Goal: Task Accomplishment & Management: Manage account settings

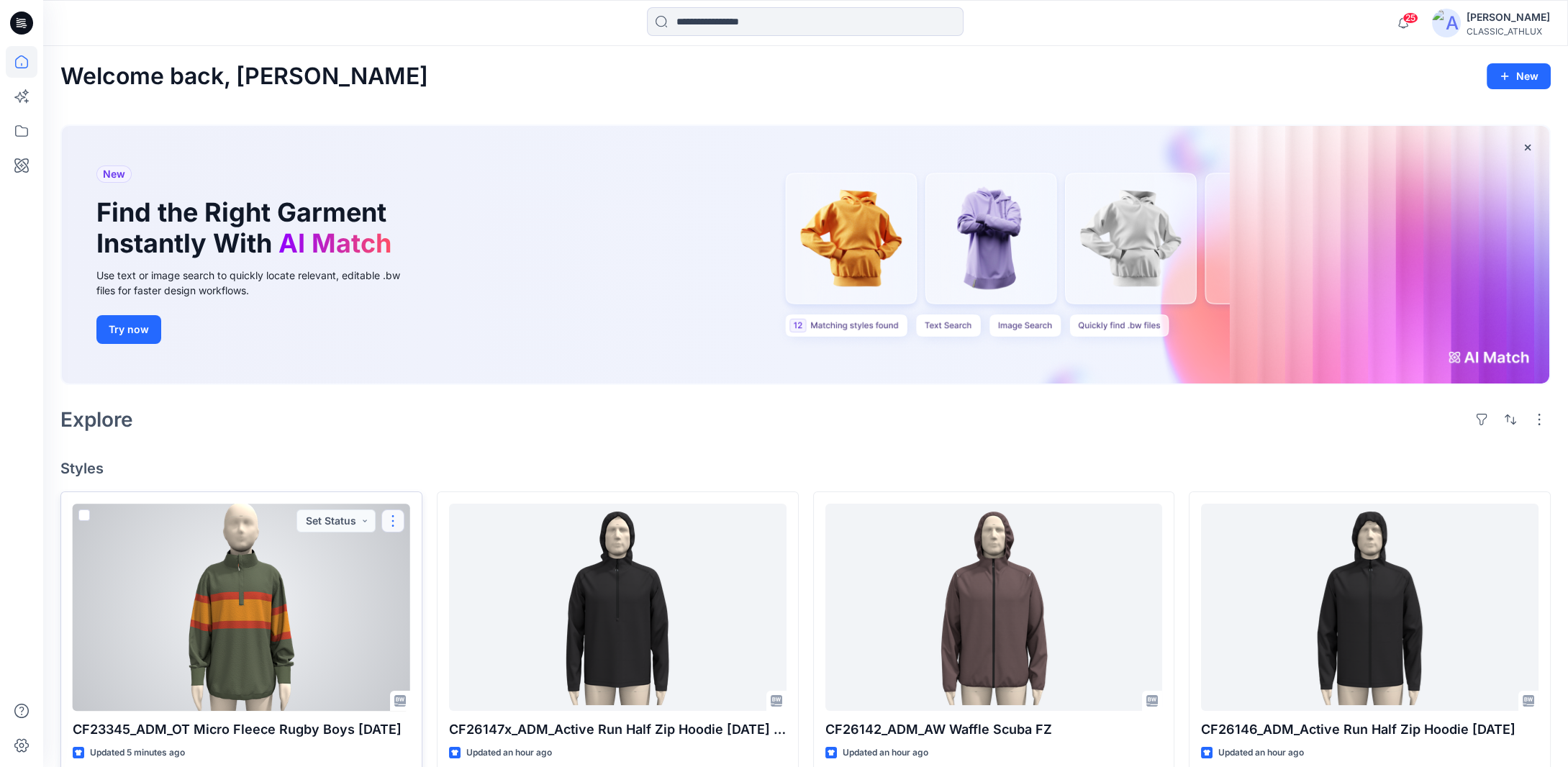
click at [386, 522] on button "button" at bounding box center [393, 521] width 23 height 23
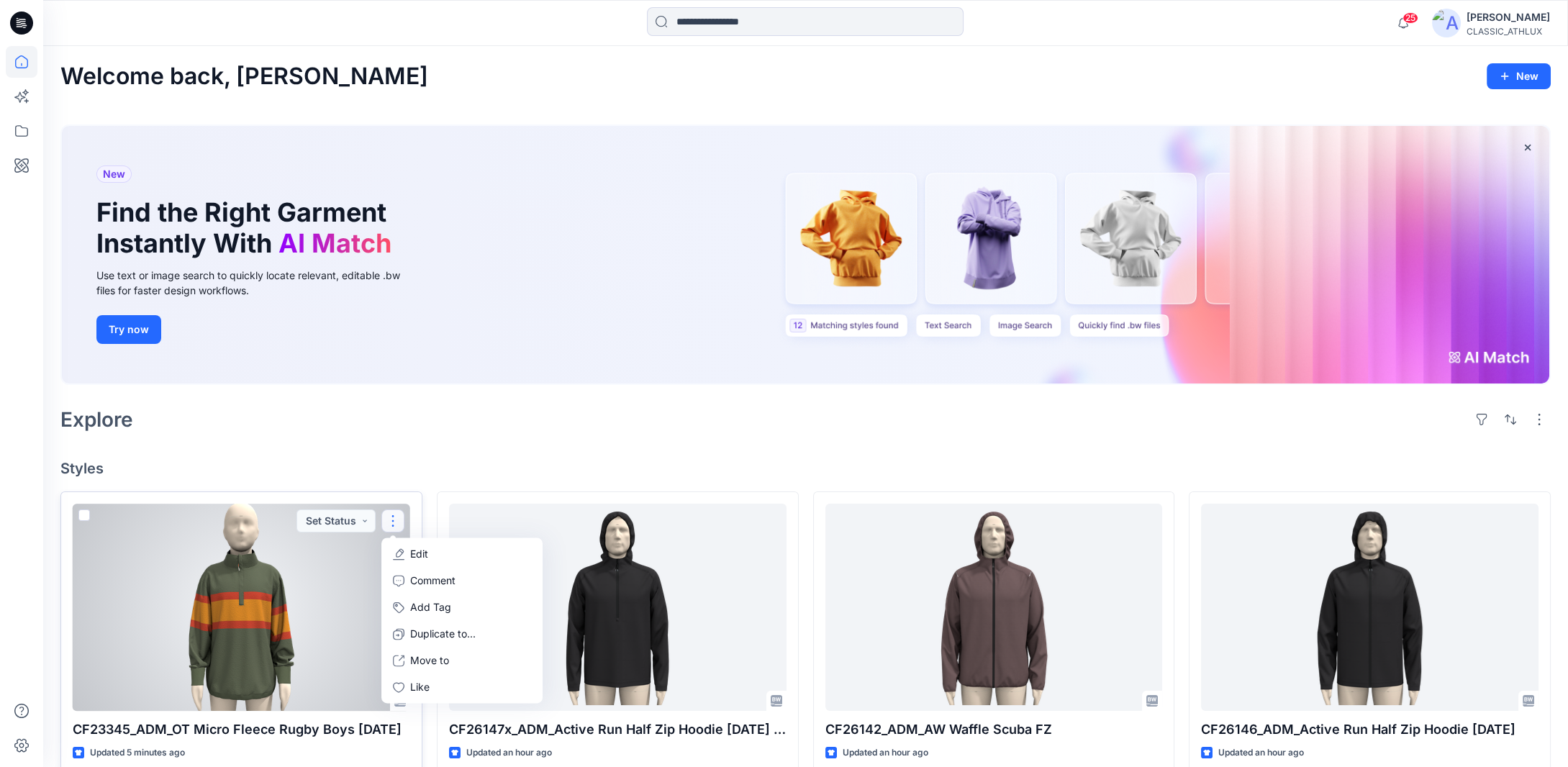
click at [406, 553] on button "Edit" at bounding box center [462, 555] width 156 height 27
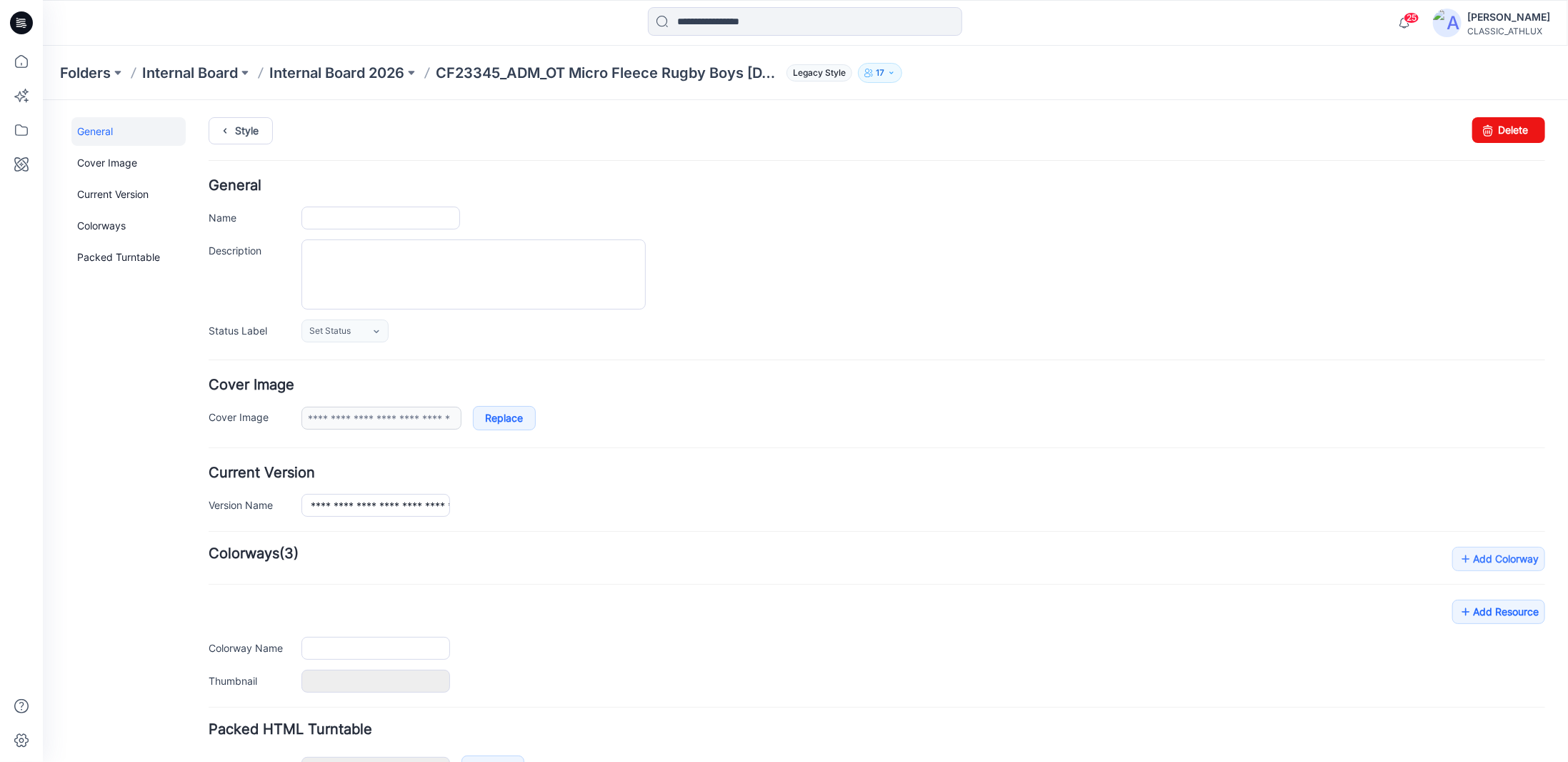
type input "**********"
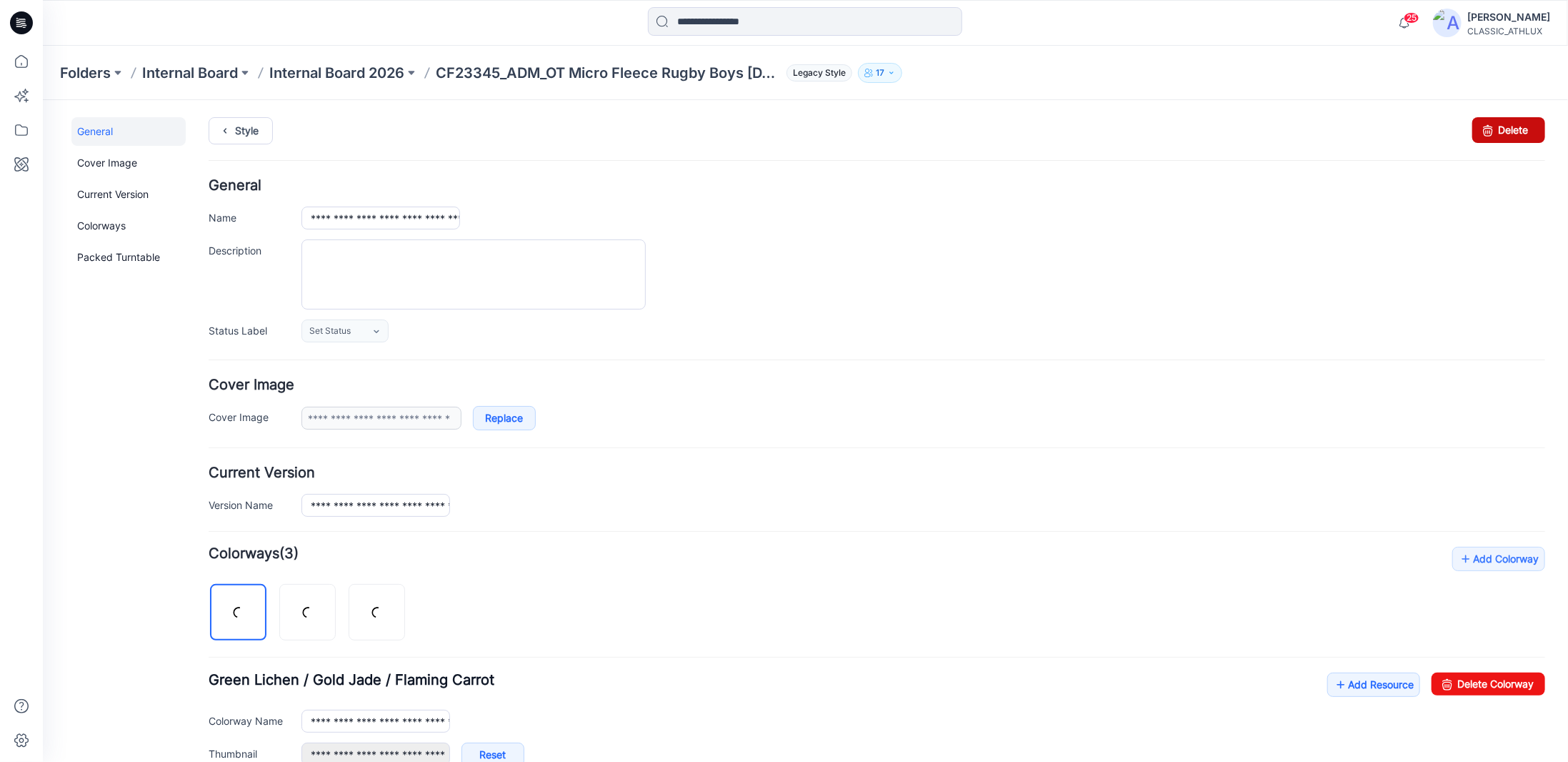
click at [1502, 135] on link "Delete" at bounding box center [1508, 129] width 73 height 26
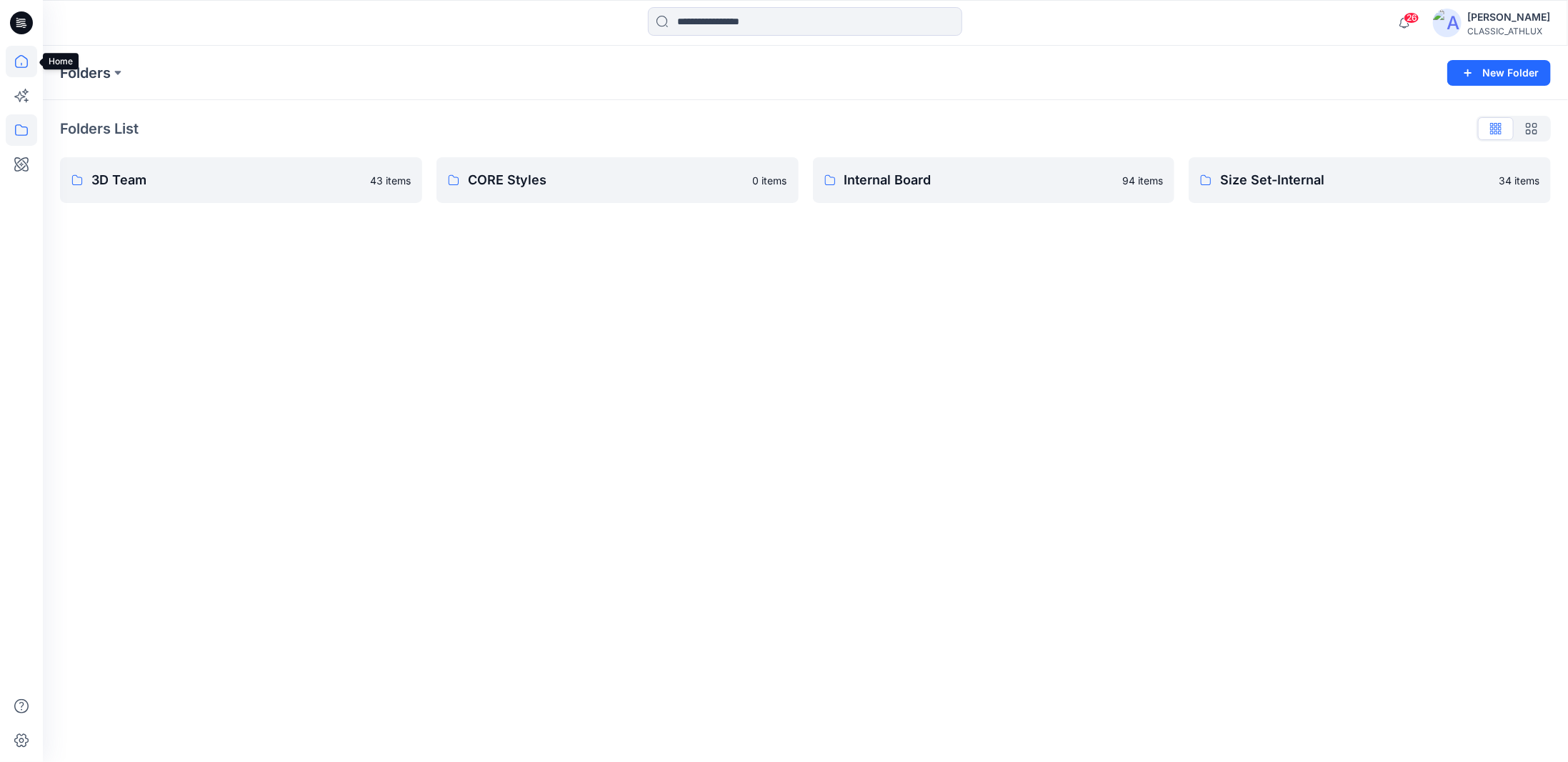
click at [22, 66] on icon at bounding box center [21, 61] width 12 height 12
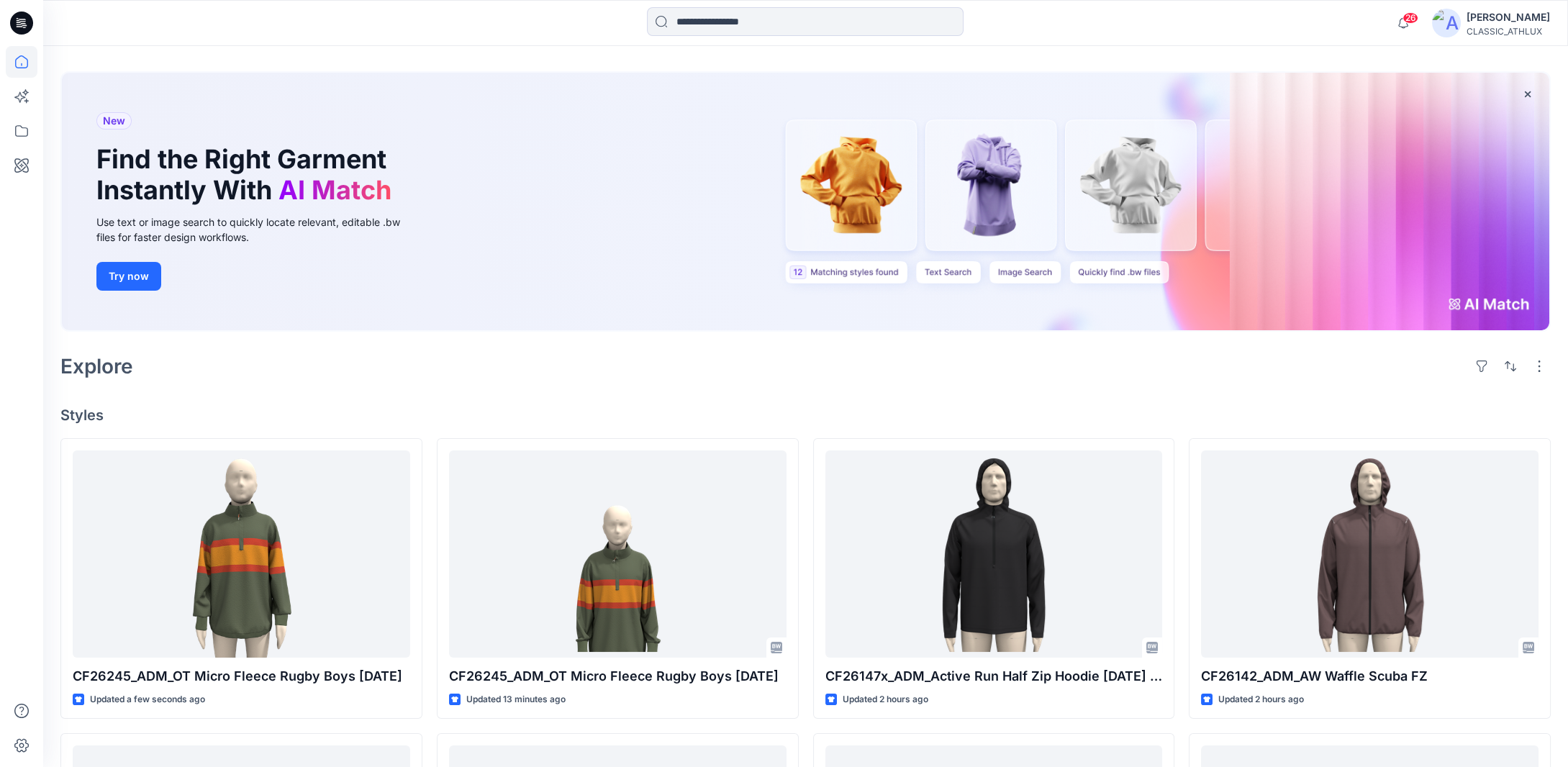
scroll to position [144, 0]
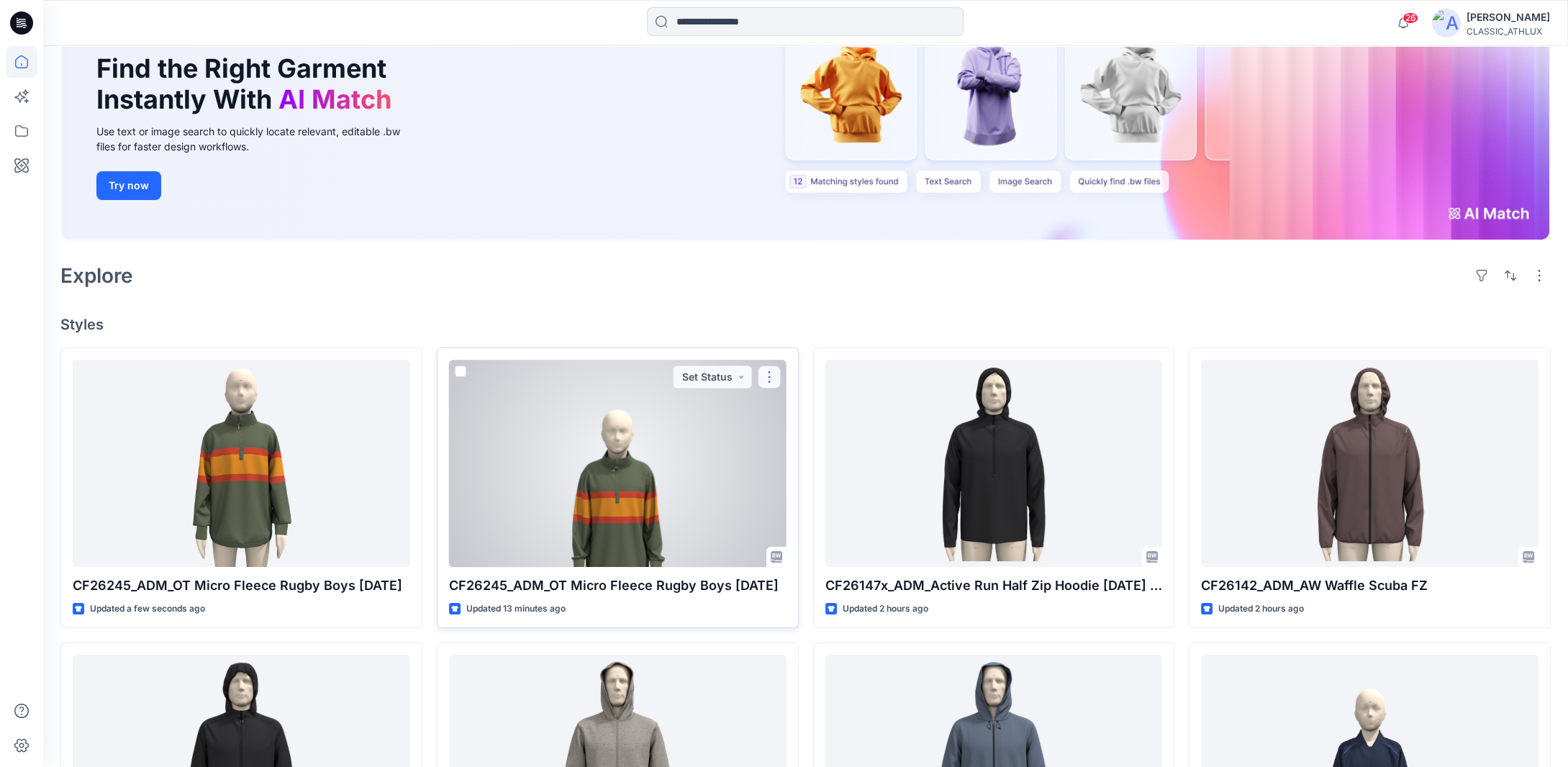
click at [769, 381] on button "button" at bounding box center [770, 377] width 23 height 23
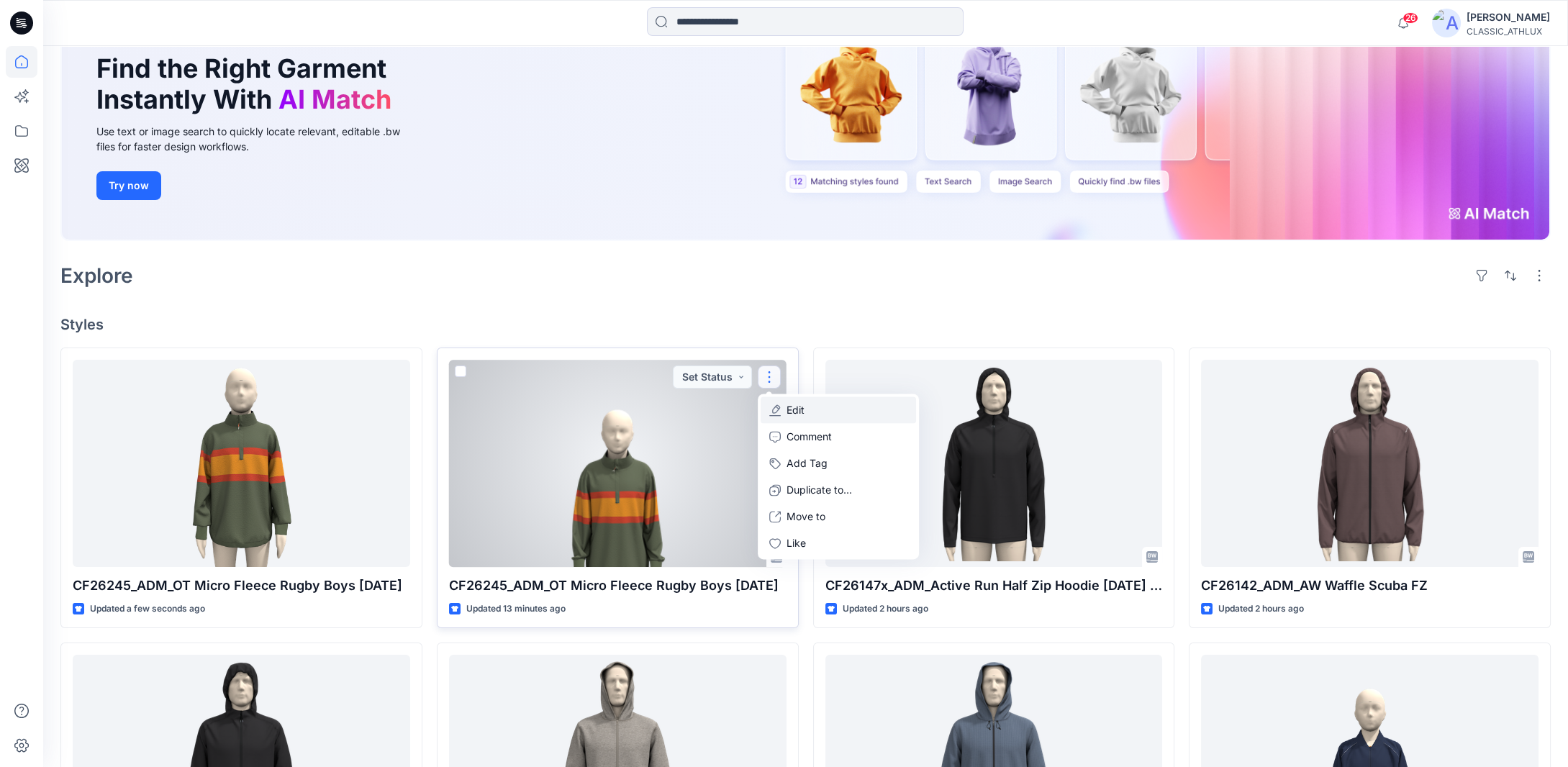
click at [834, 414] on button "Edit" at bounding box center [838, 411] width 156 height 27
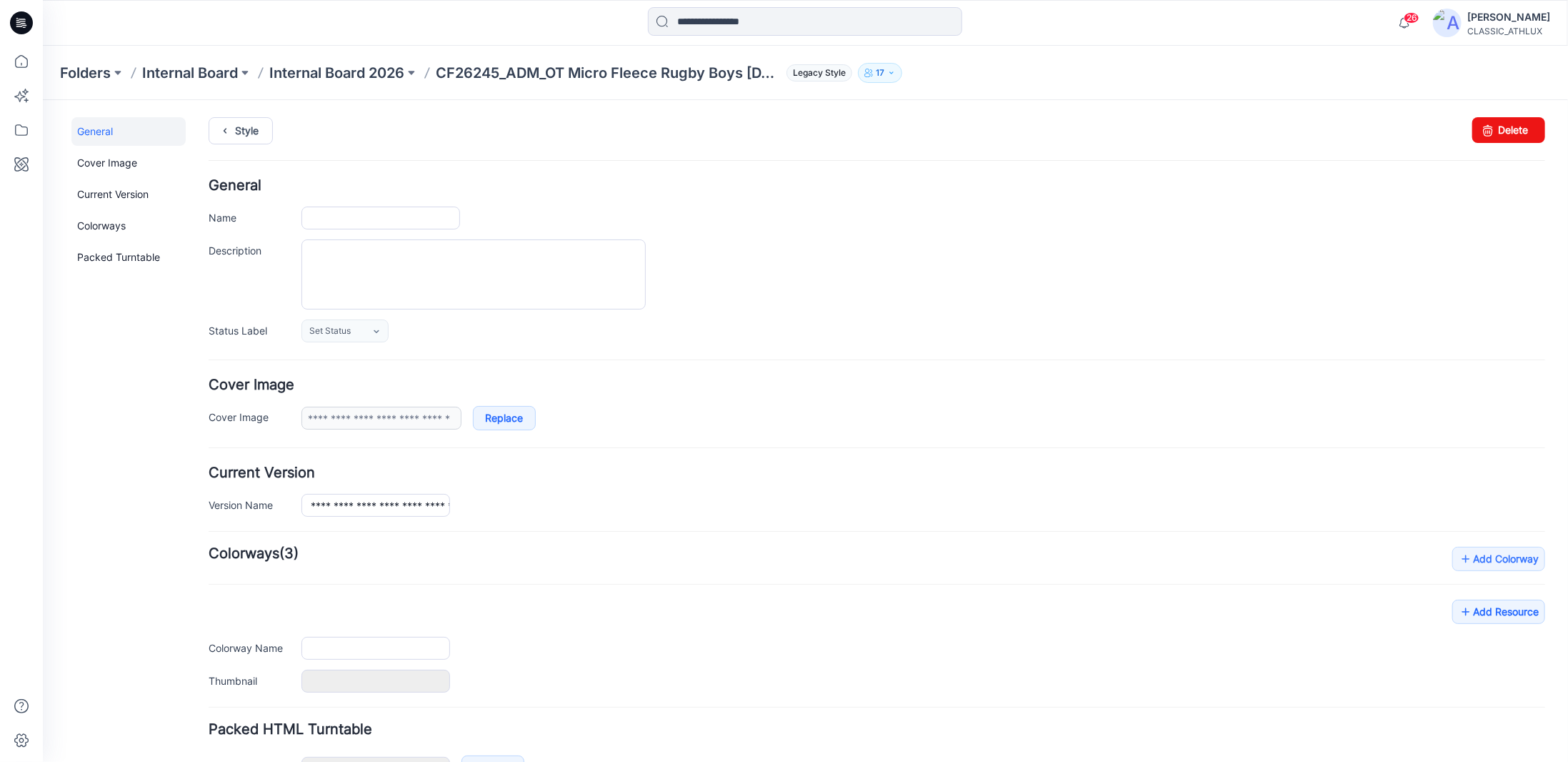
type input "**********"
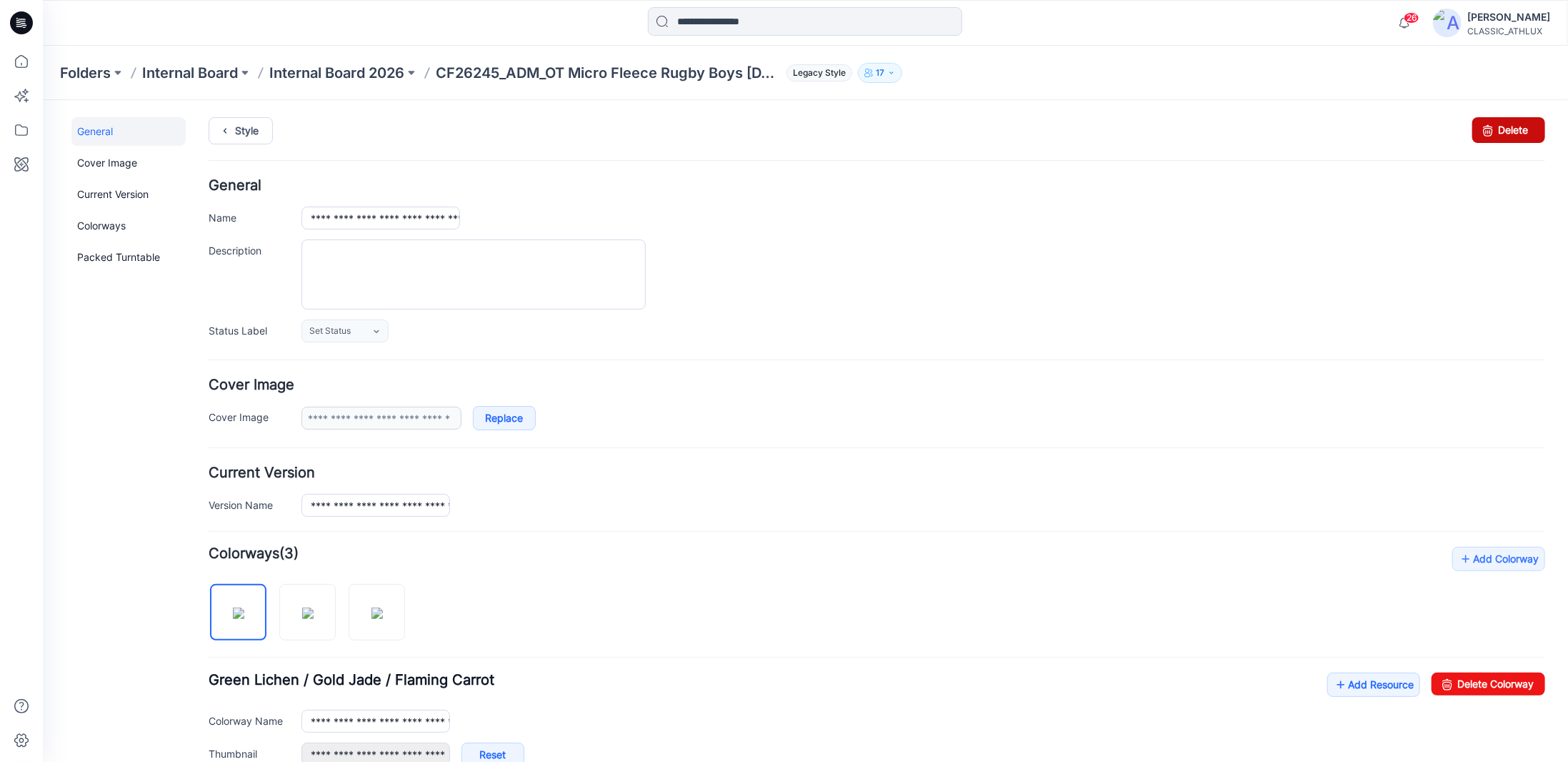
click at [1514, 134] on link "Delete" at bounding box center [1508, 129] width 73 height 26
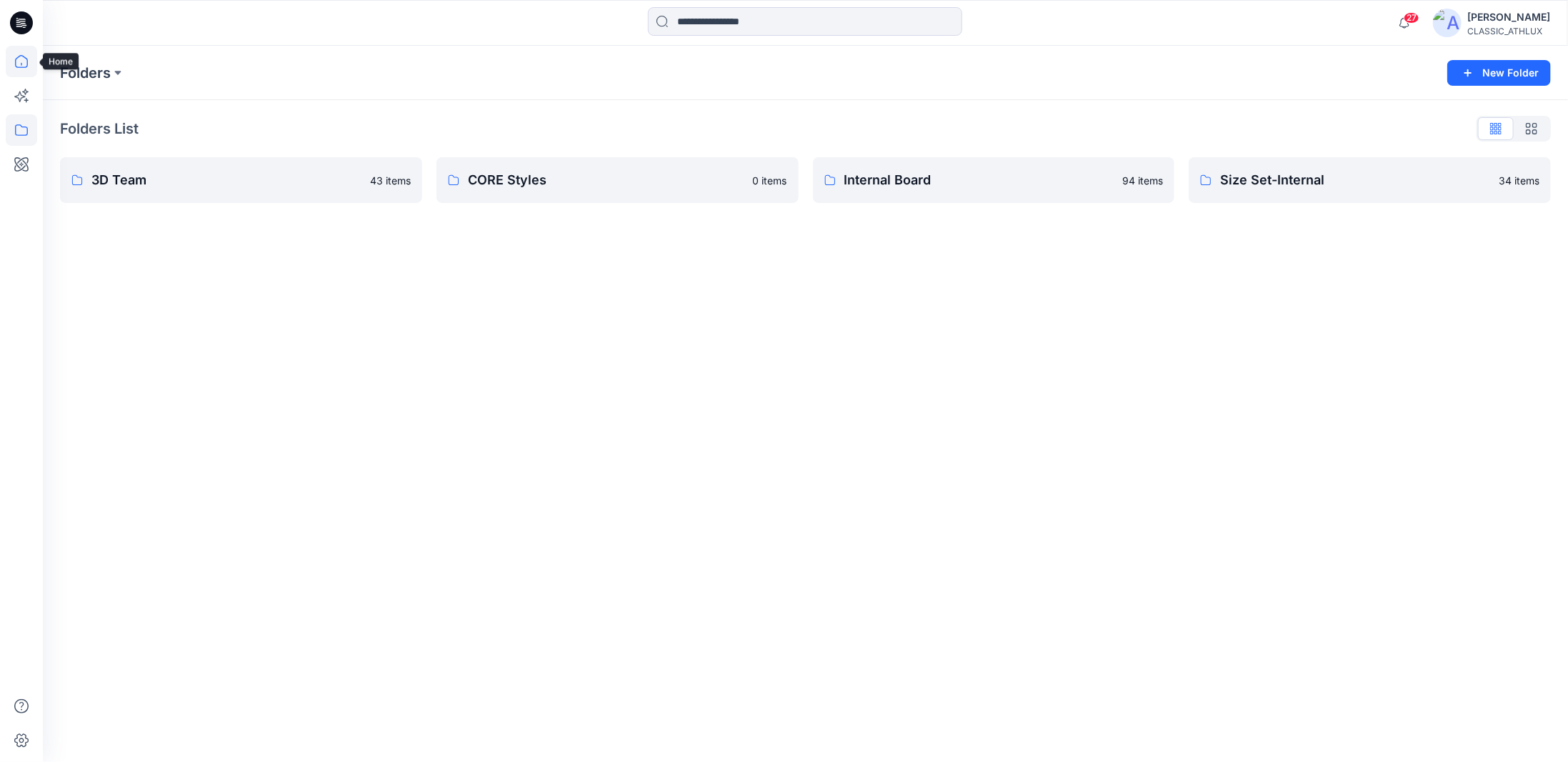
click at [16, 55] on icon at bounding box center [22, 61] width 32 height 32
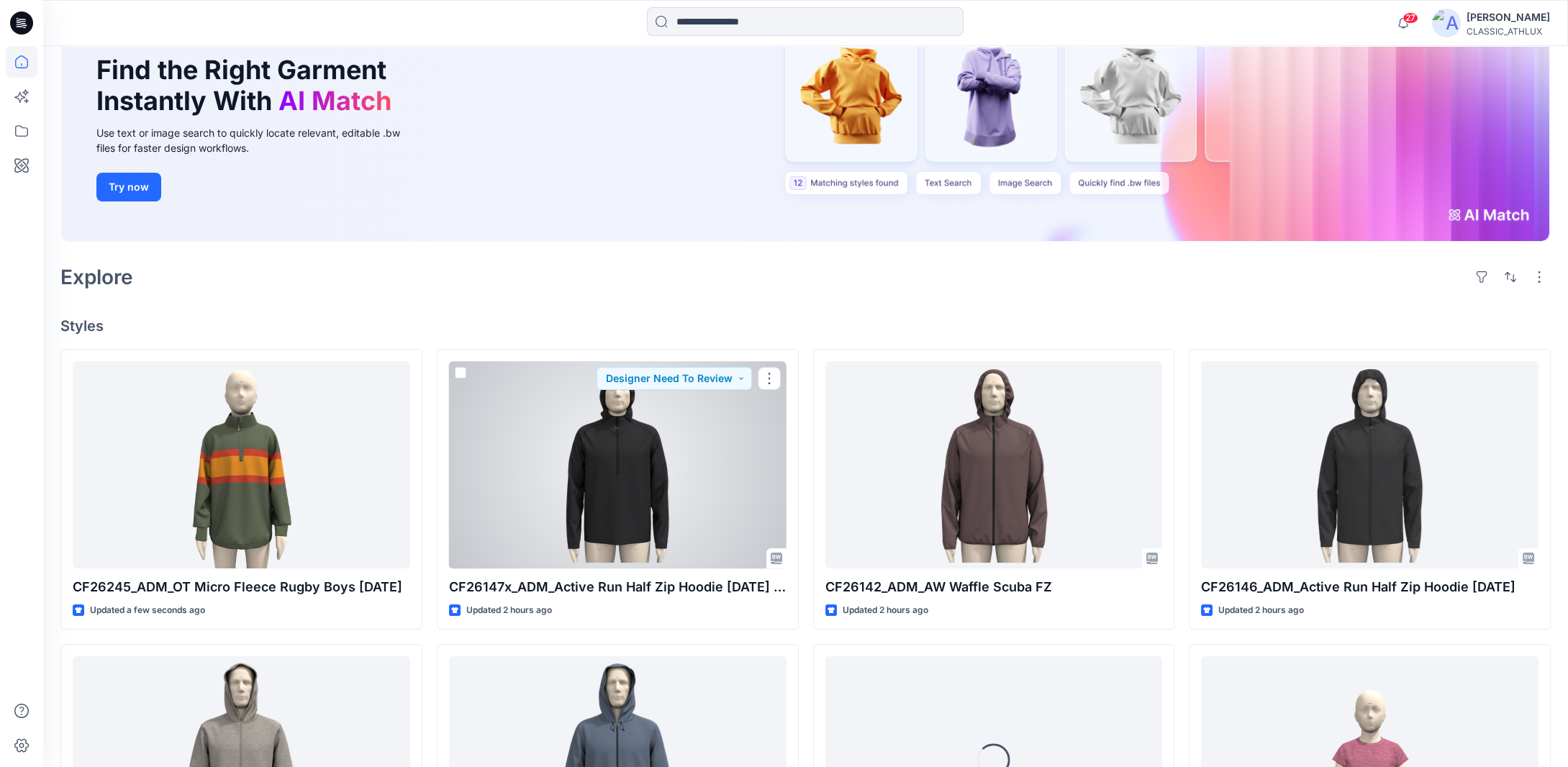
scroll to position [144, 0]
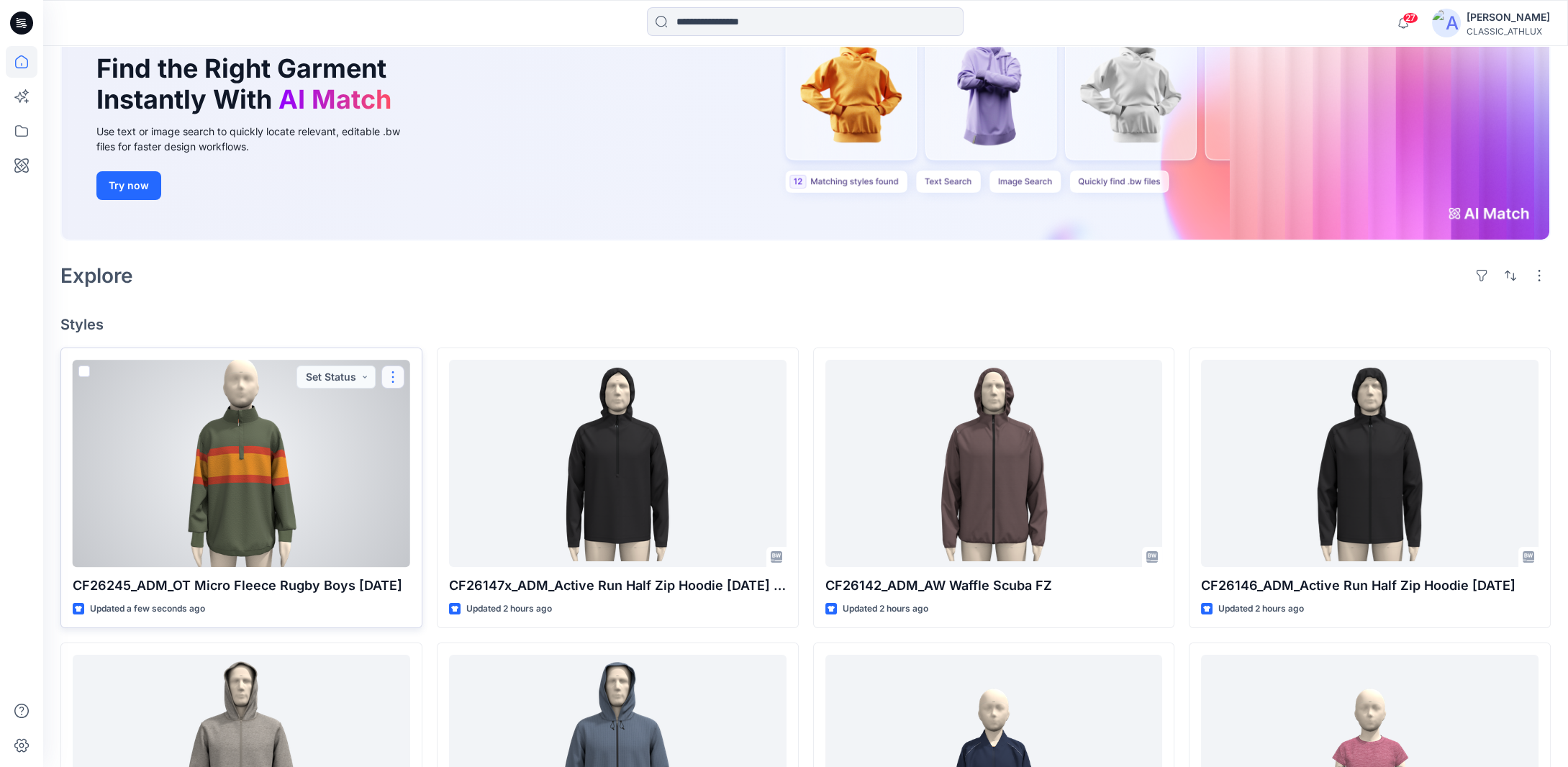
click at [390, 377] on button "button" at bounding box center [393, 377] width 23 height 23
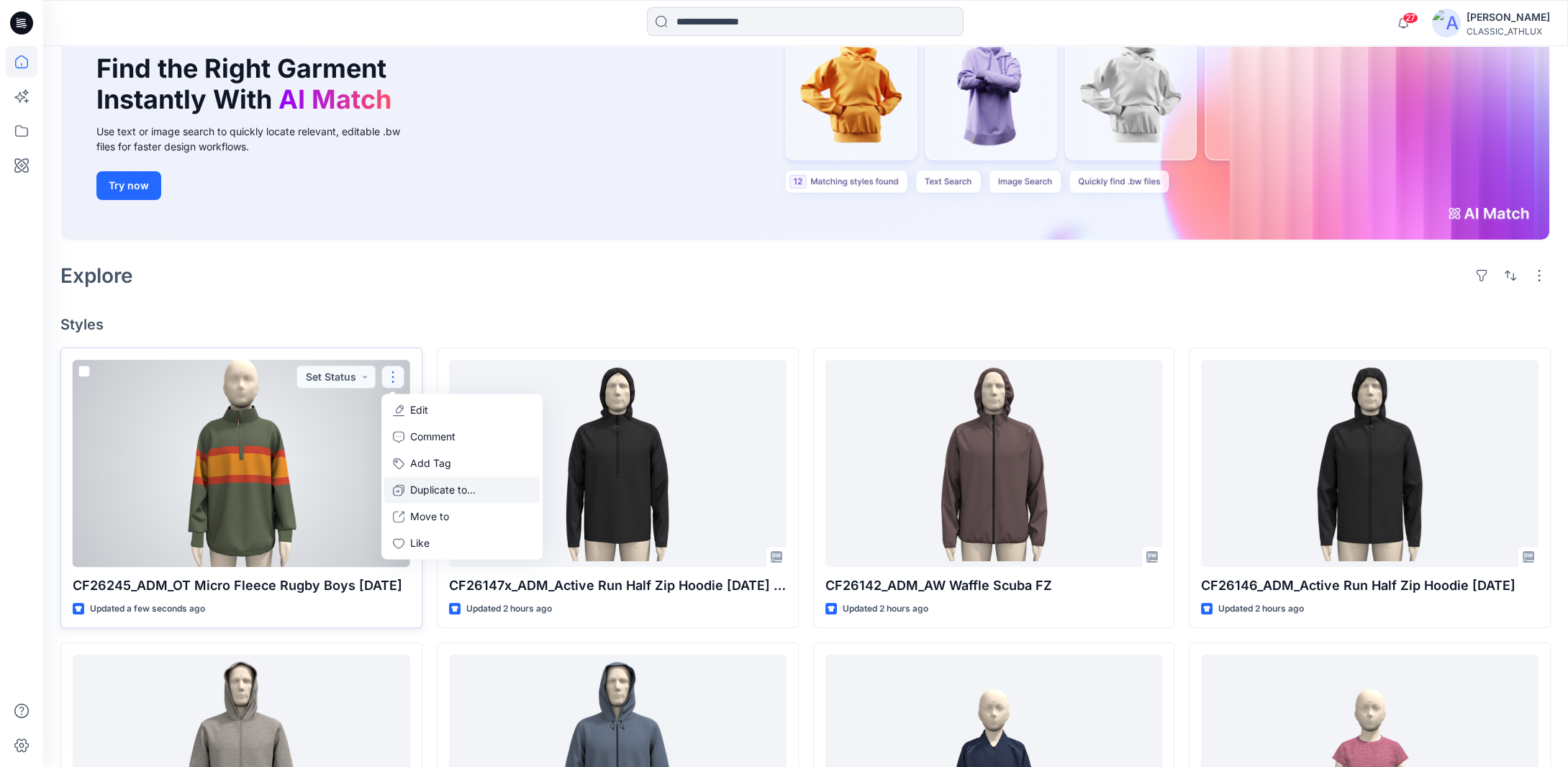
click at [420, 488] on p "Duplicate to..." at bounding box center [443, 490] width 65 height 15
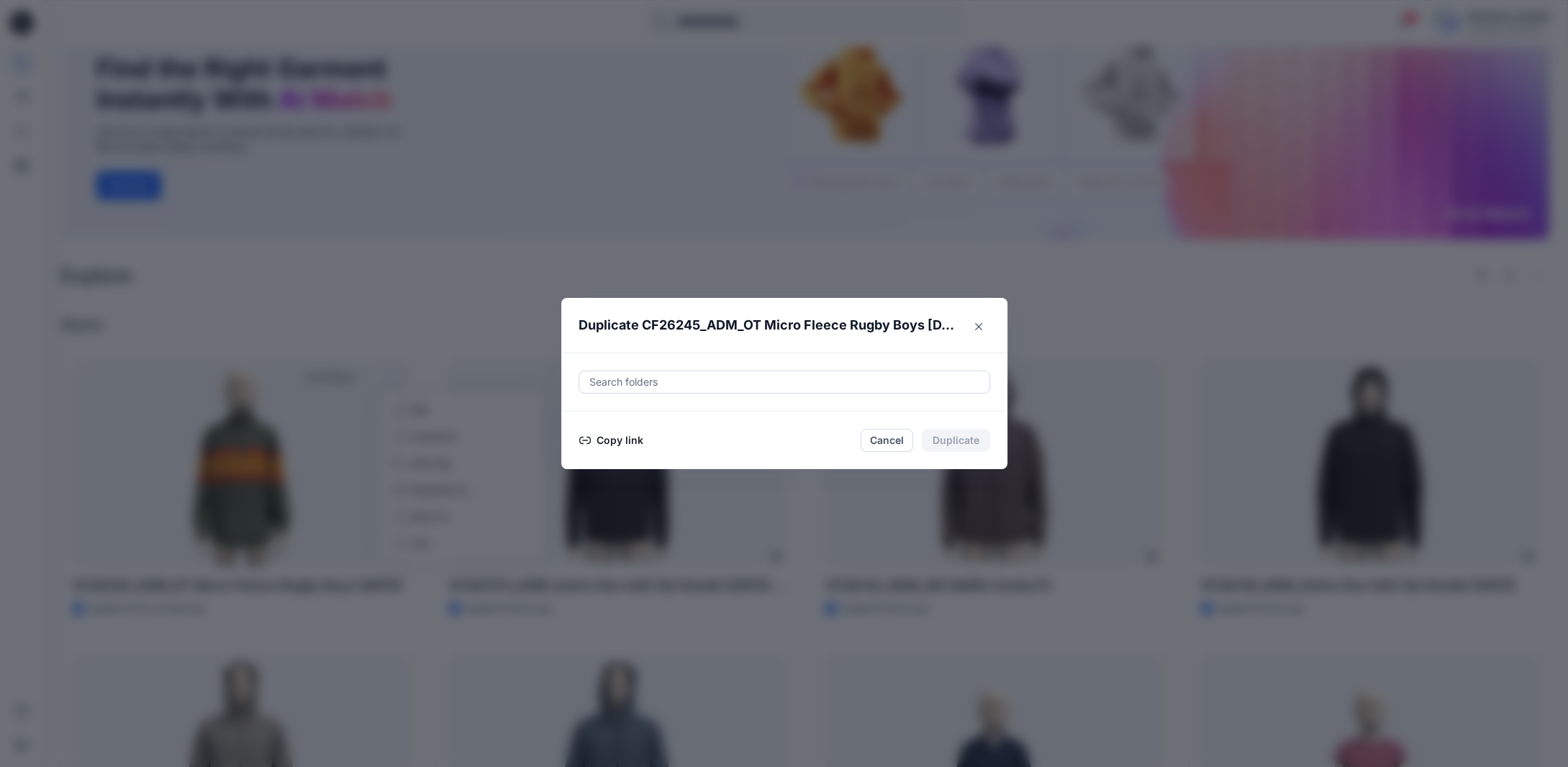
click at [644, 437] on button "Copy link" at bounding box center [612, 440] width 65 height 18
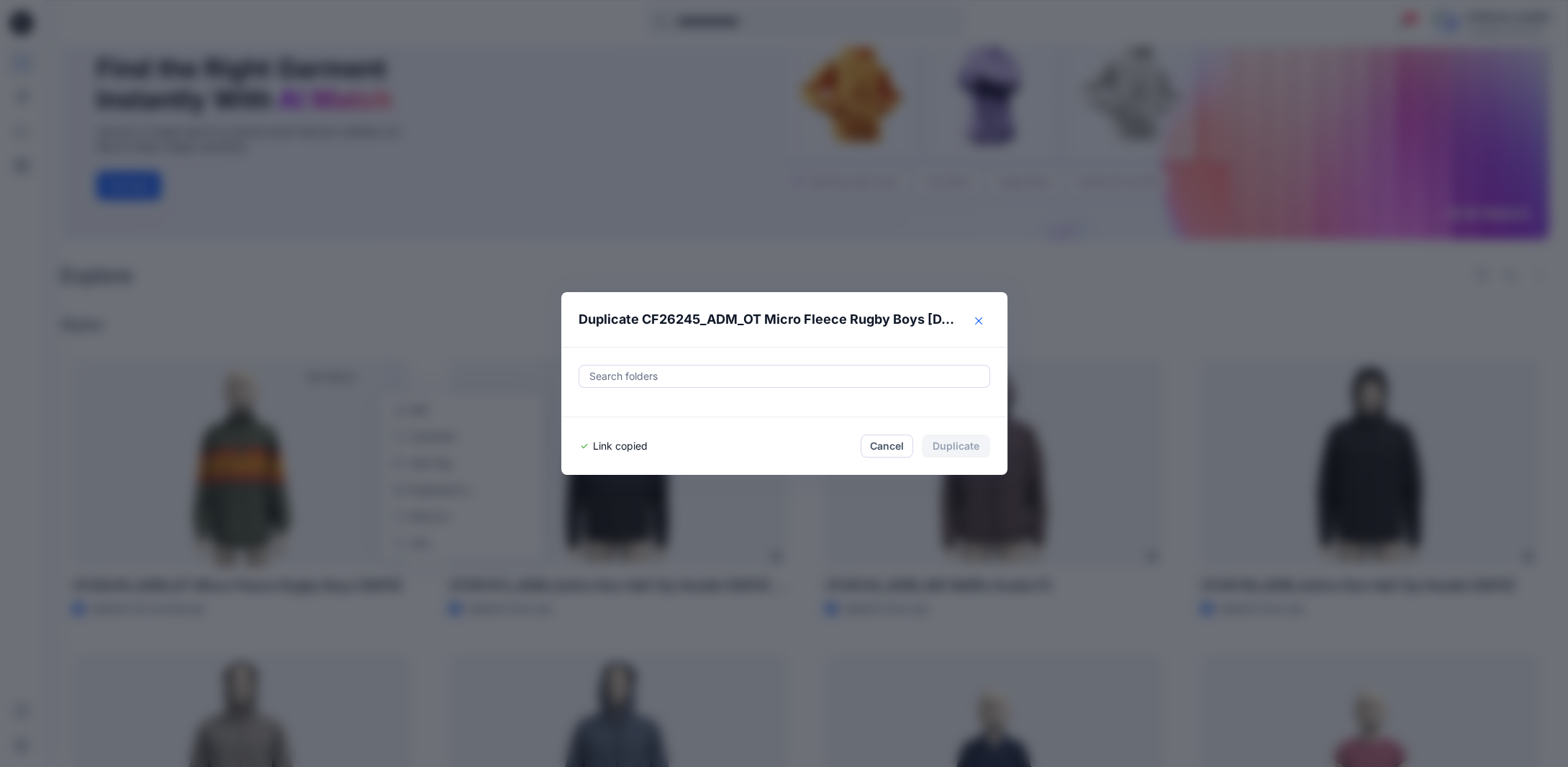
click at [988, 324] on button "Close" at bounding box center [979, 321] width 23 height 23
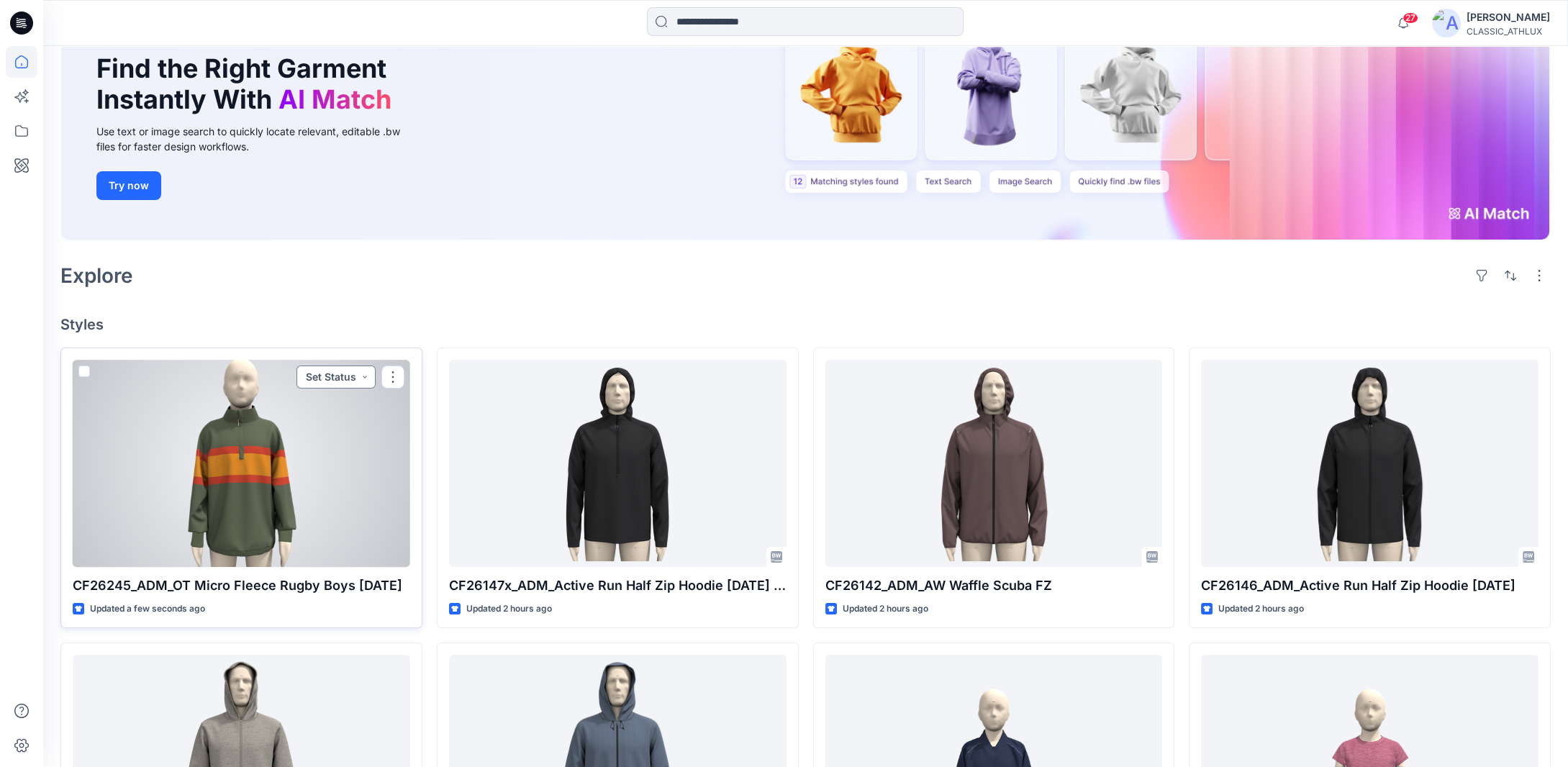
click at [362, 378] on button "Set Status" at bounding box center [336, 377] width 79 height 23
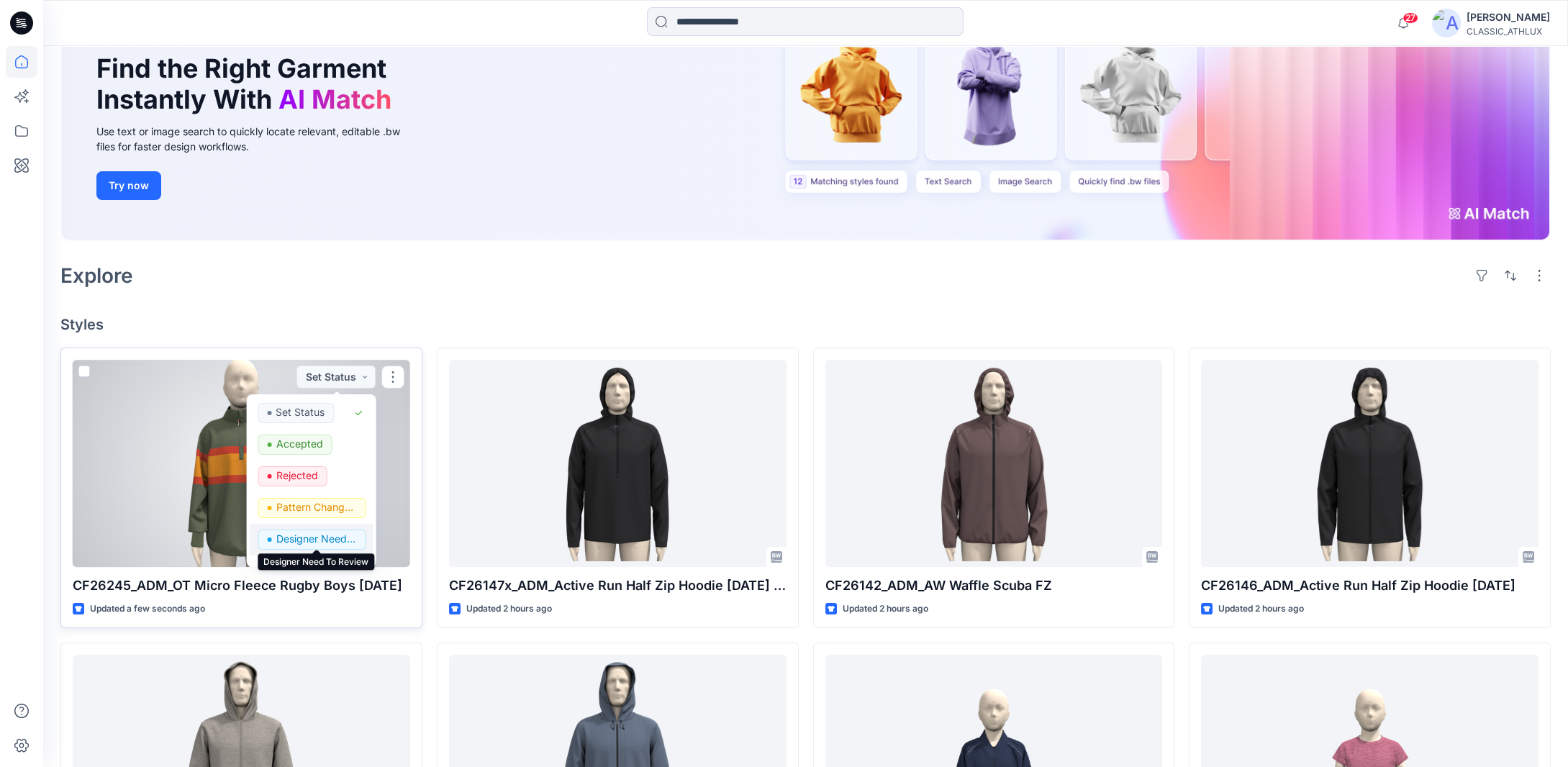
click at [304, 534] on p "Designer Need To Review" at bounding box center [315, 539] width 80 height 18
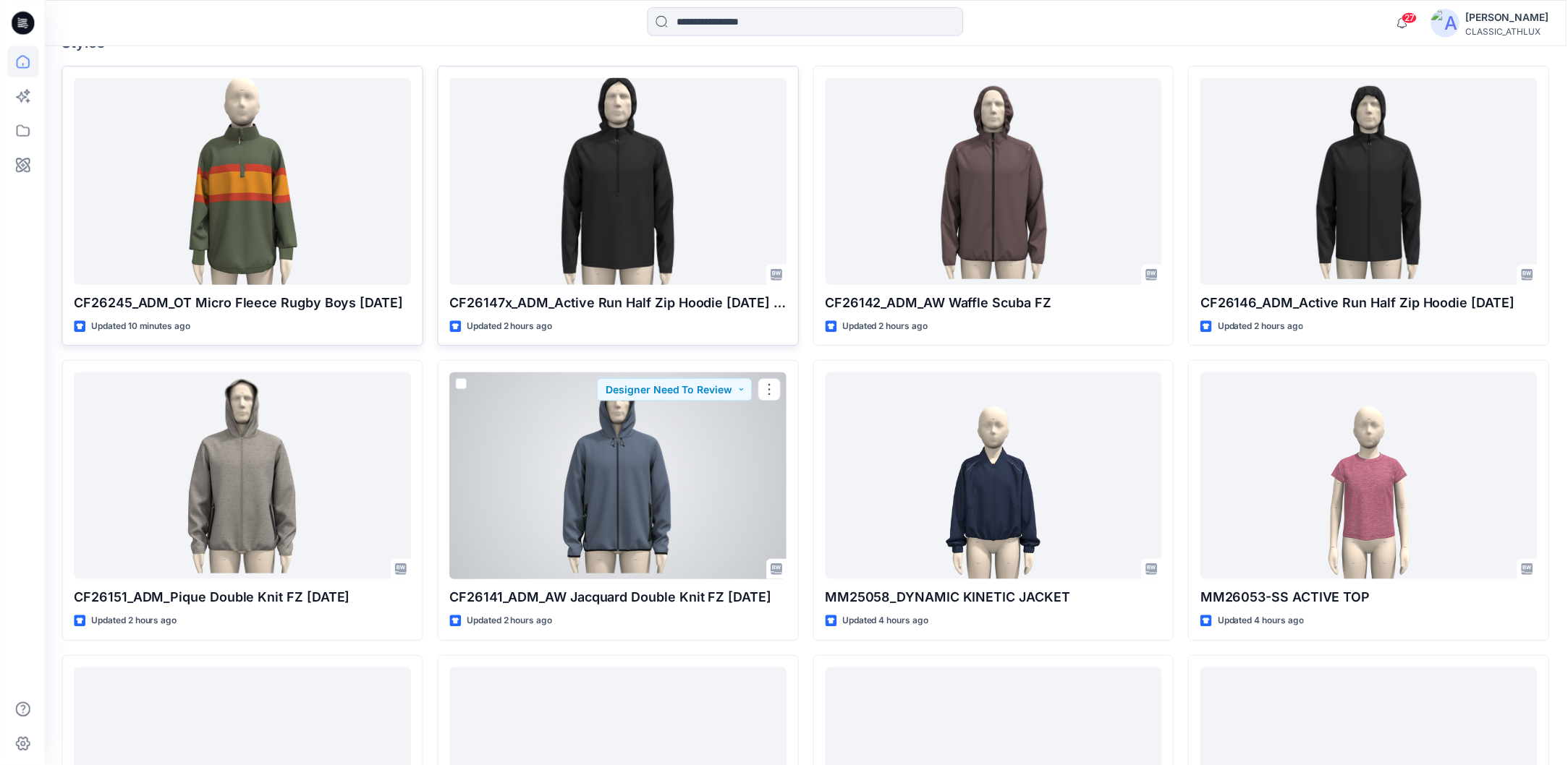
scroll to position [289, 0]
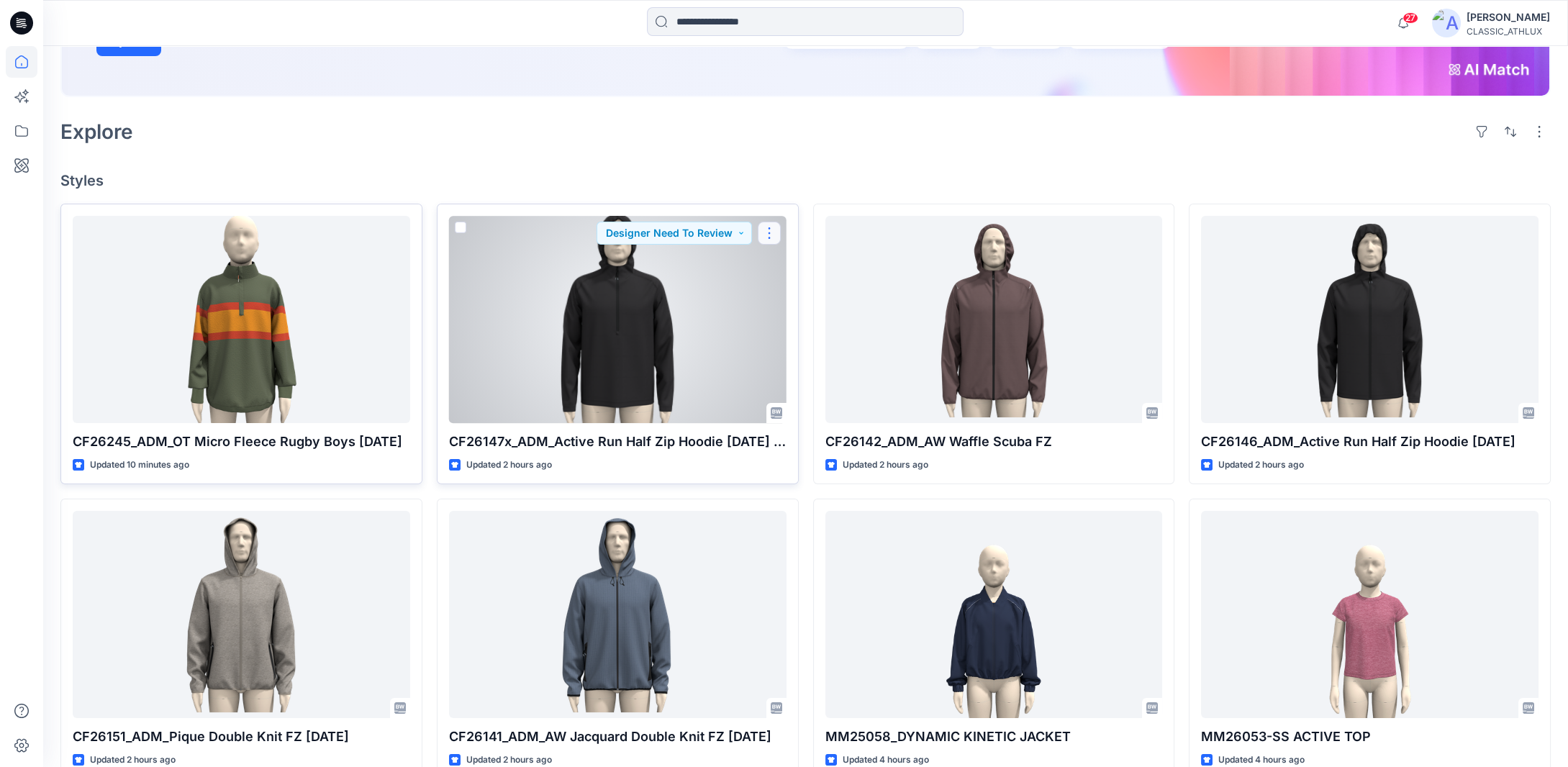
click at [765, 237] on button "button" at bounding box center [770, 233] width 23 height 23
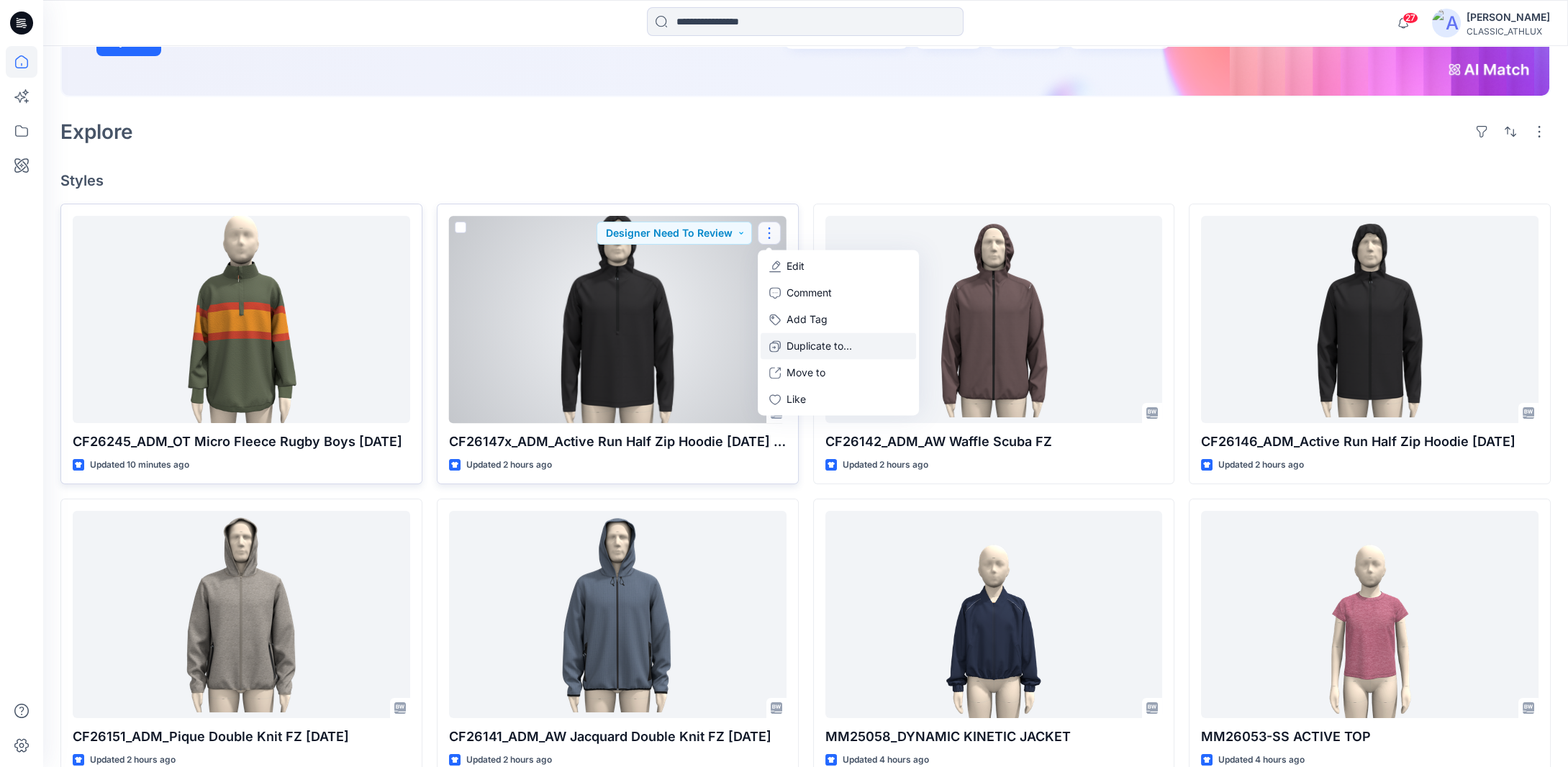
click at [784, 349] on button "Duplicate to..." at bounding box center [838, 346] width 156 height 27
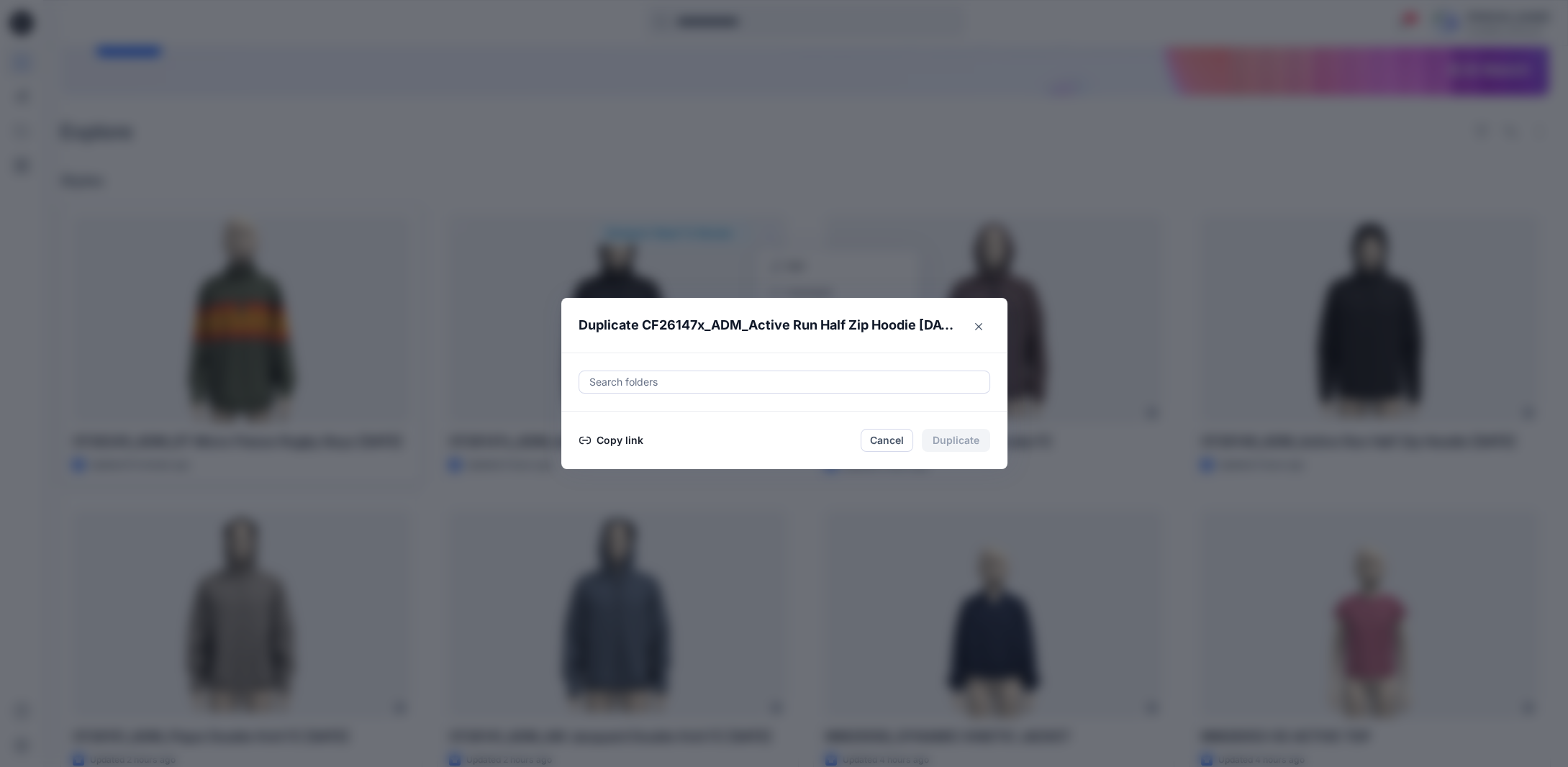
click at [613, 440] on button "Copy link" at bounding box center [612, 440] width 65 height 18
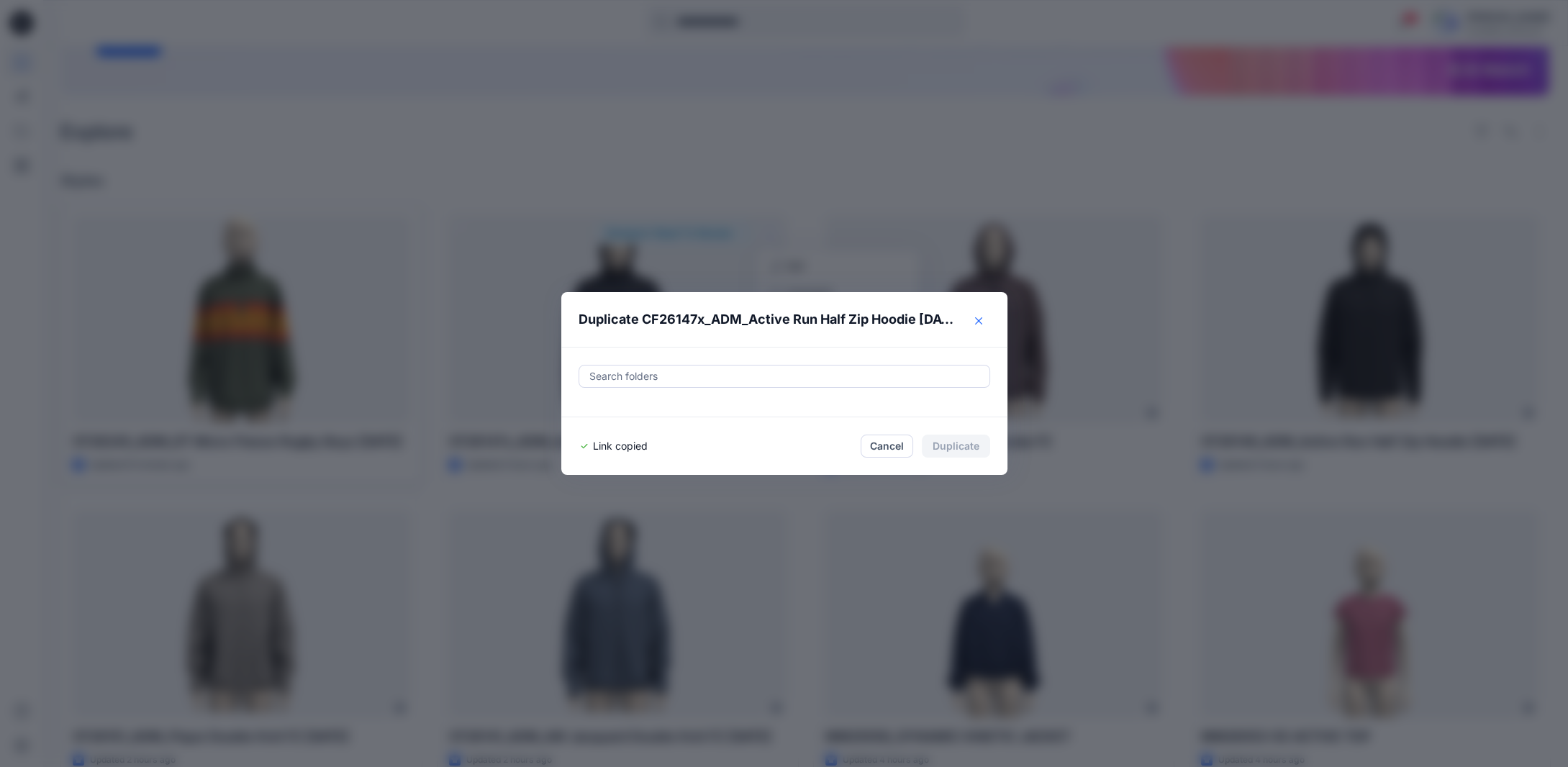
click at [986, 327] on button "Close" at bounding box center [979, 321] width 23 height 23
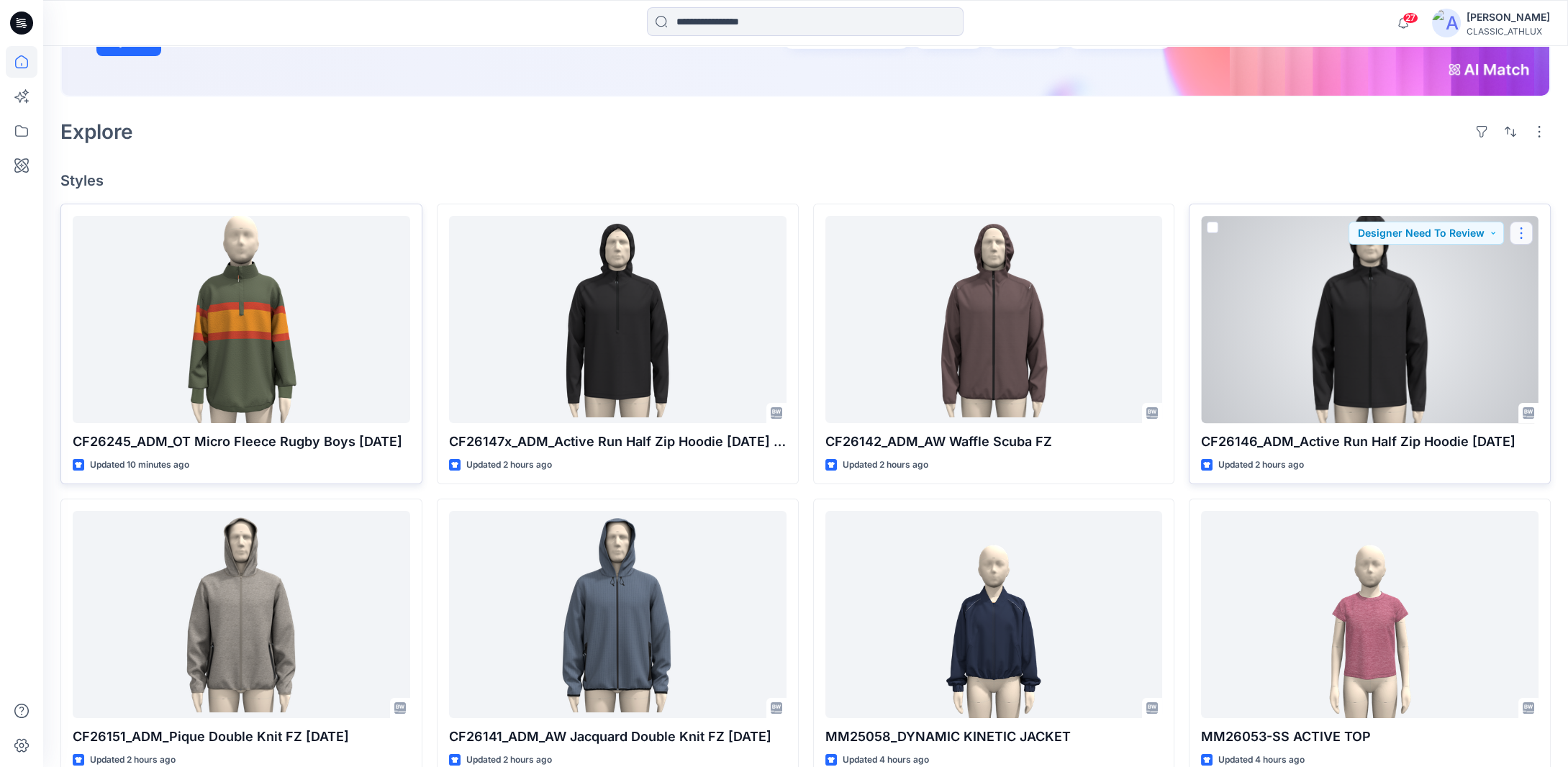
click at [1515, 234] on button "button" at bounding box center [1522, 233] width 23 height 23
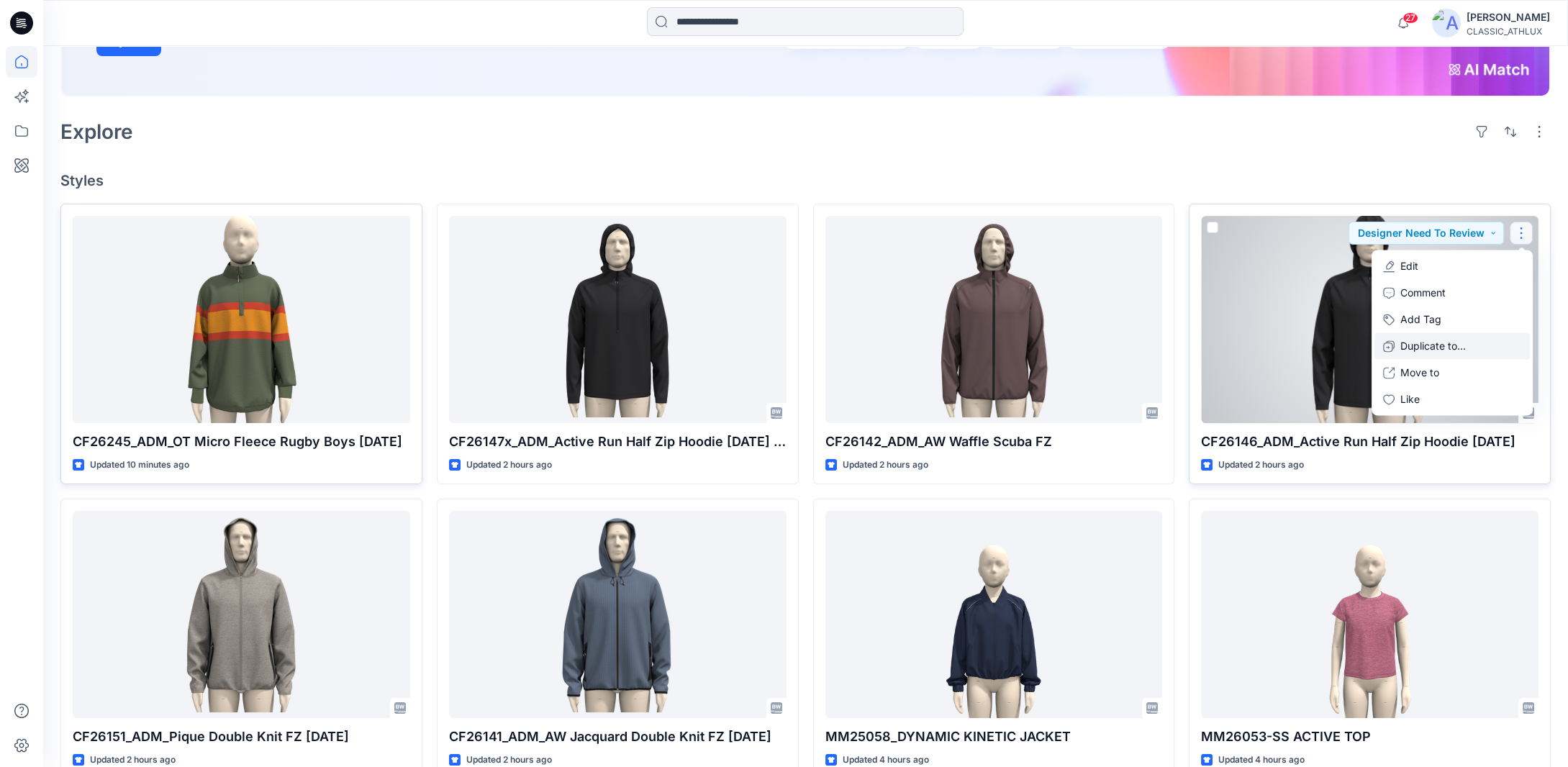
click at [1434, 342] on p "Duplicate to..." at bounding box center [1433, 346] width 65 height 15
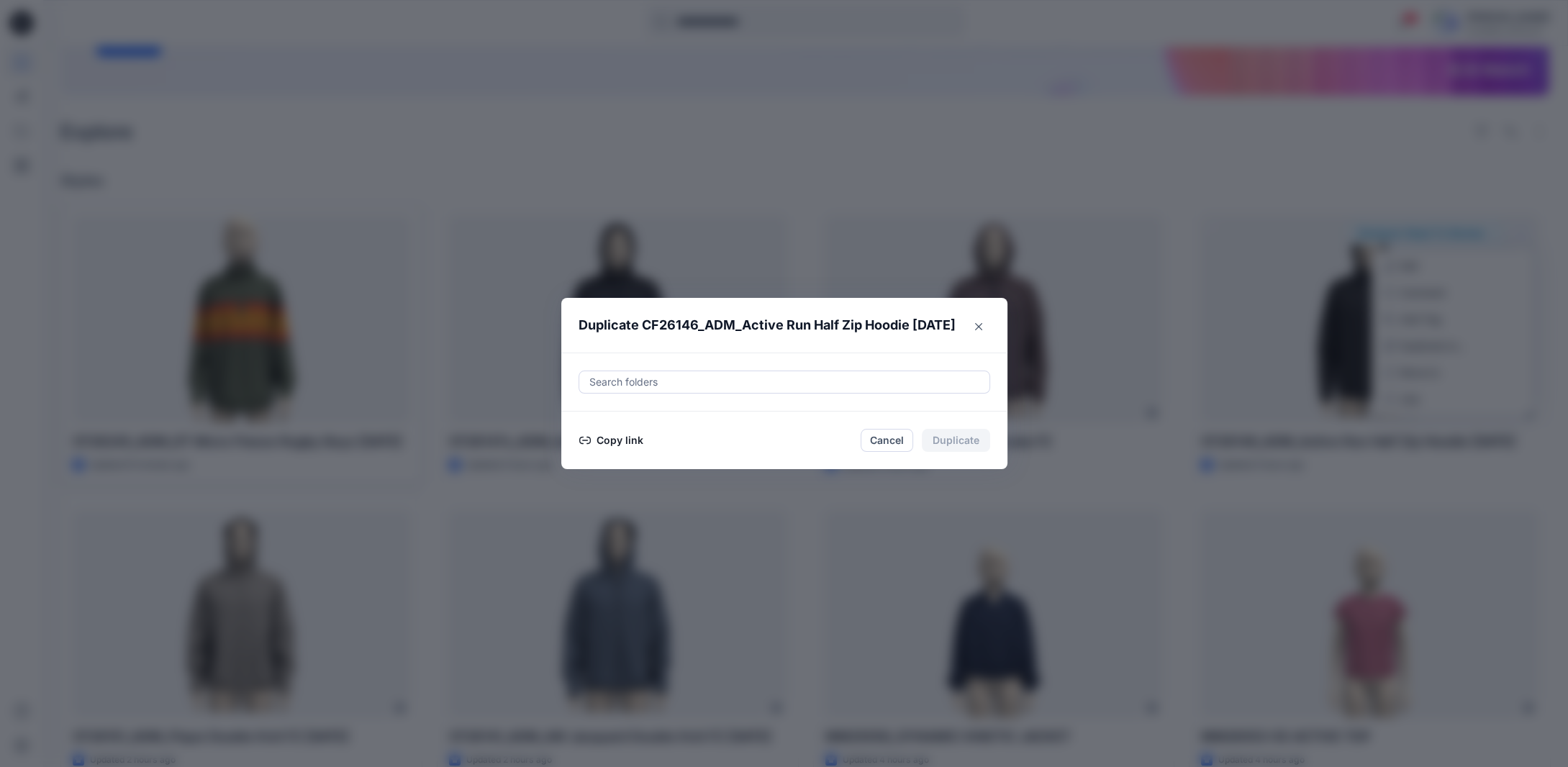
click at [608, 436] on button "Copy link" at bounding box center [612, 440] width 65 height 18
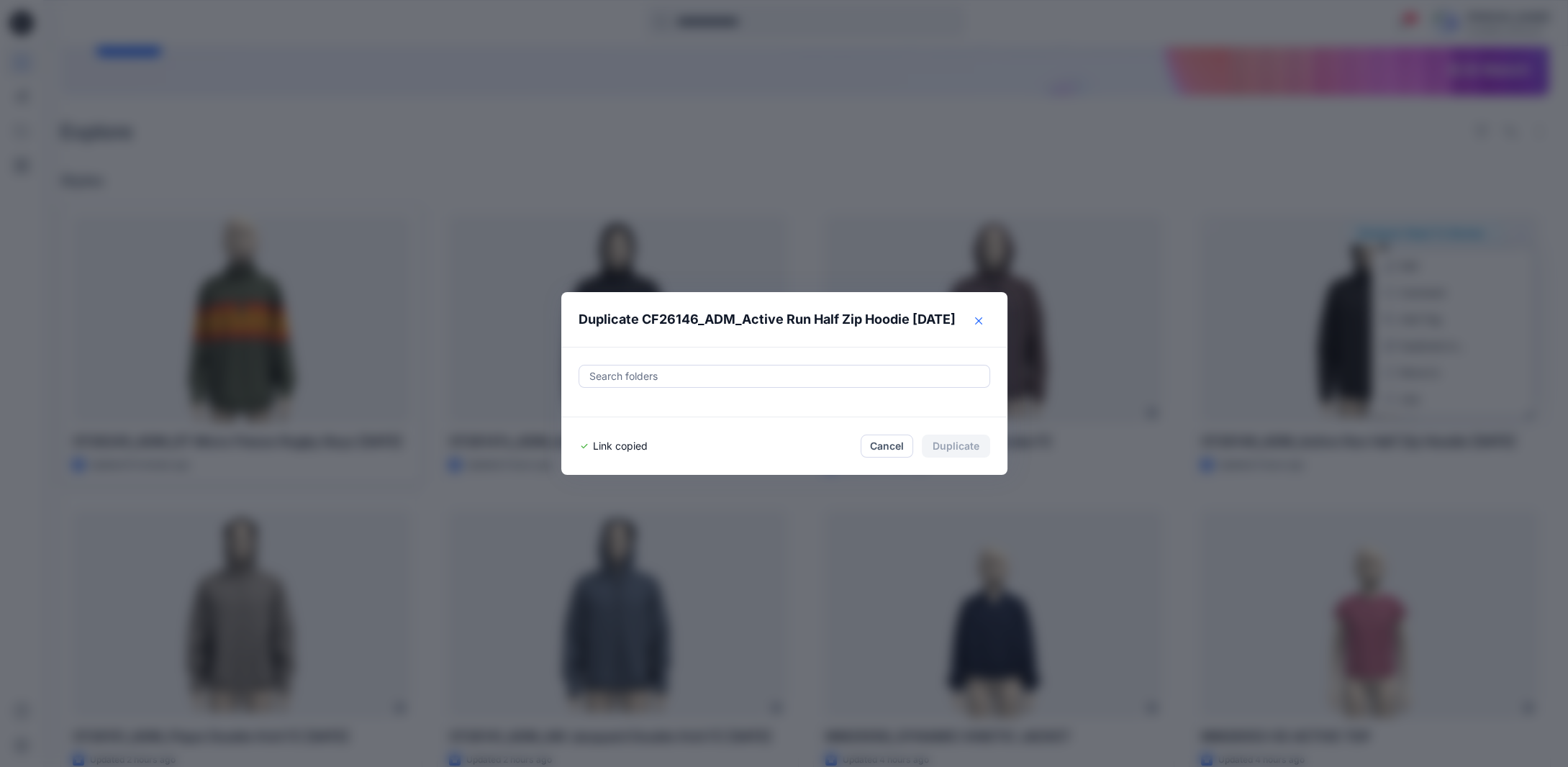
click at [982, 320] on icon "Close" at bounding box center [979, 320] width 8 height 8
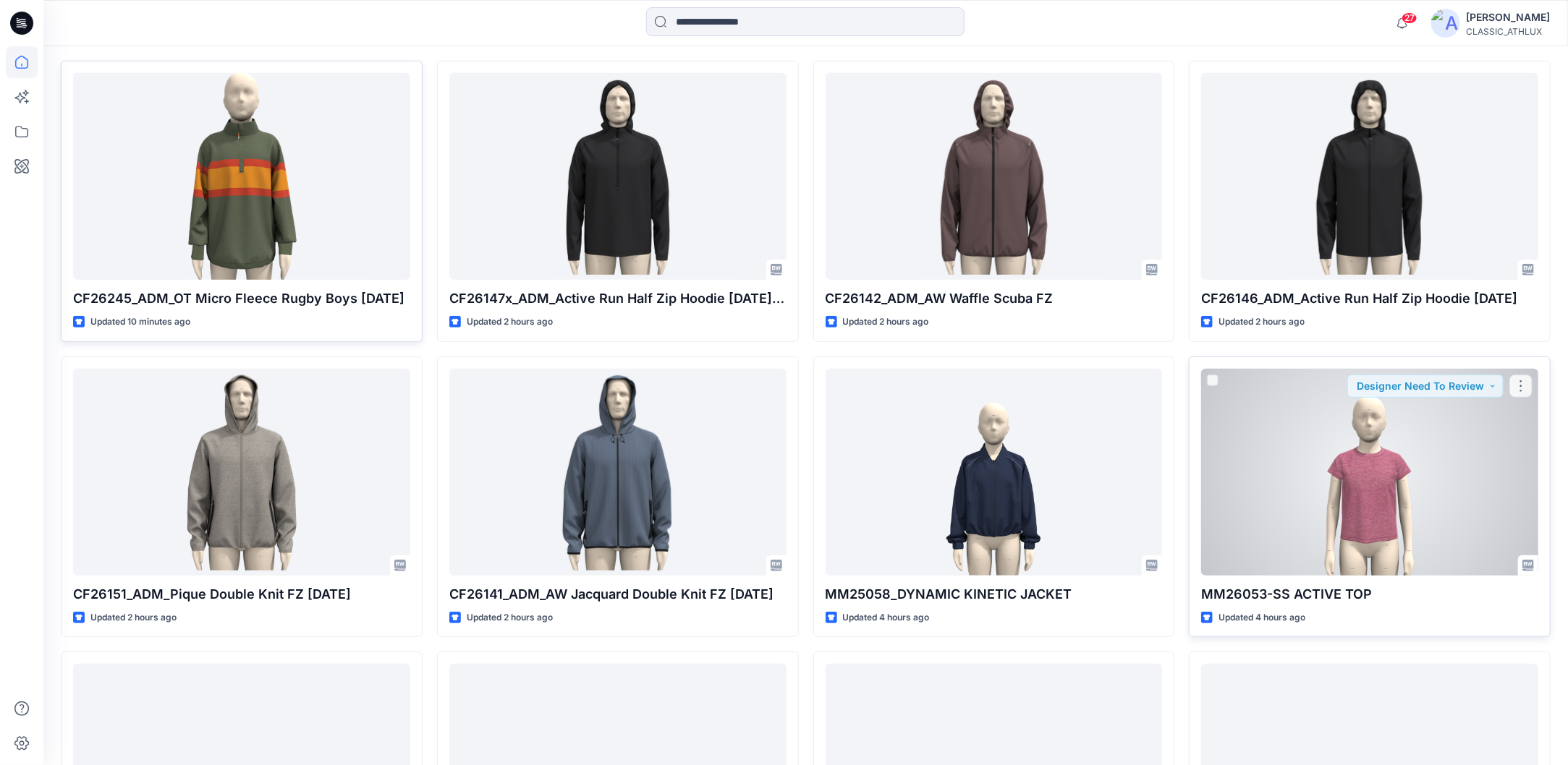
scroll to position [434, 0]
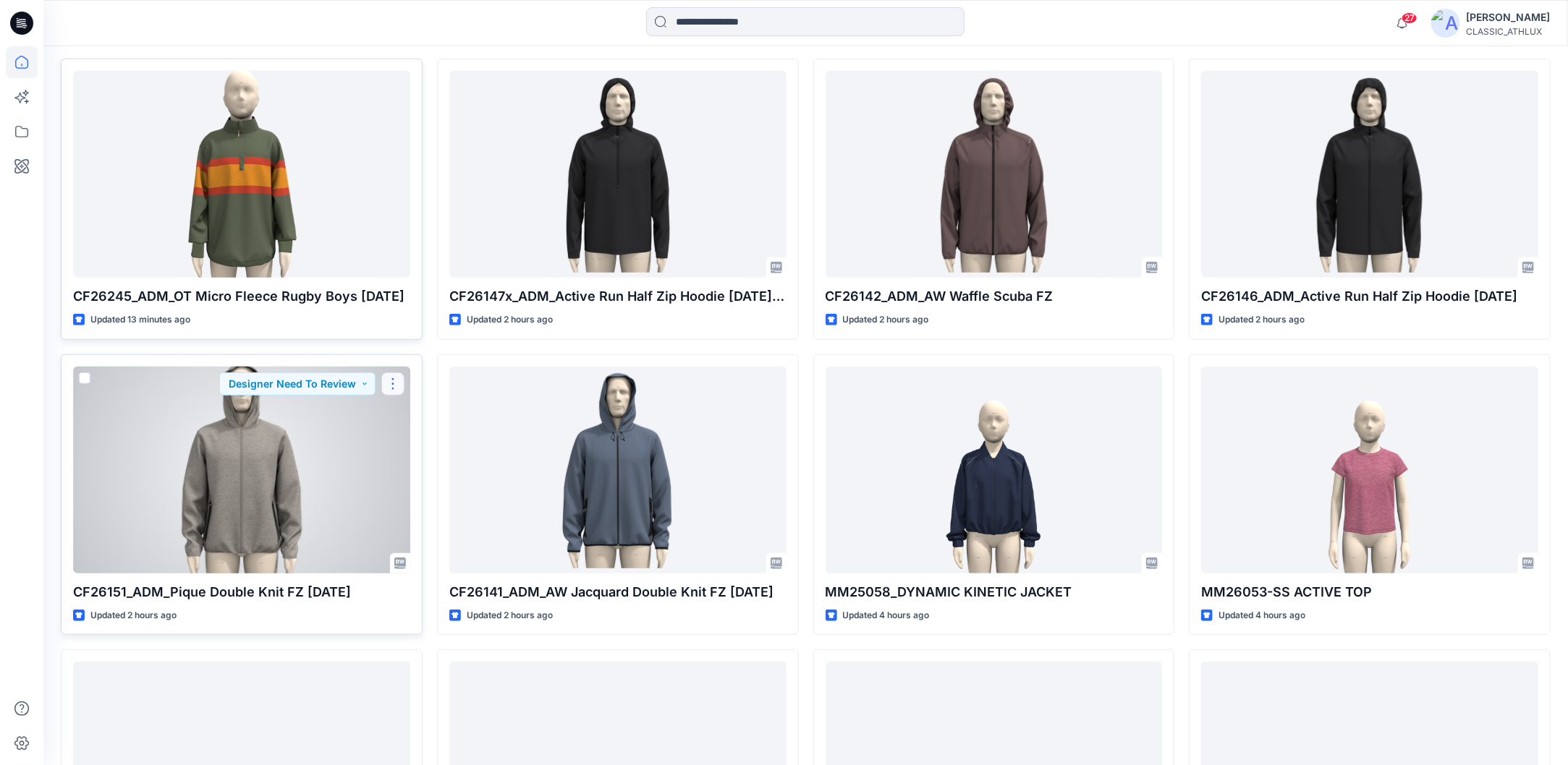
click at [393, 388] on button "button" at bounding box center [393, 384] width 24 height 24
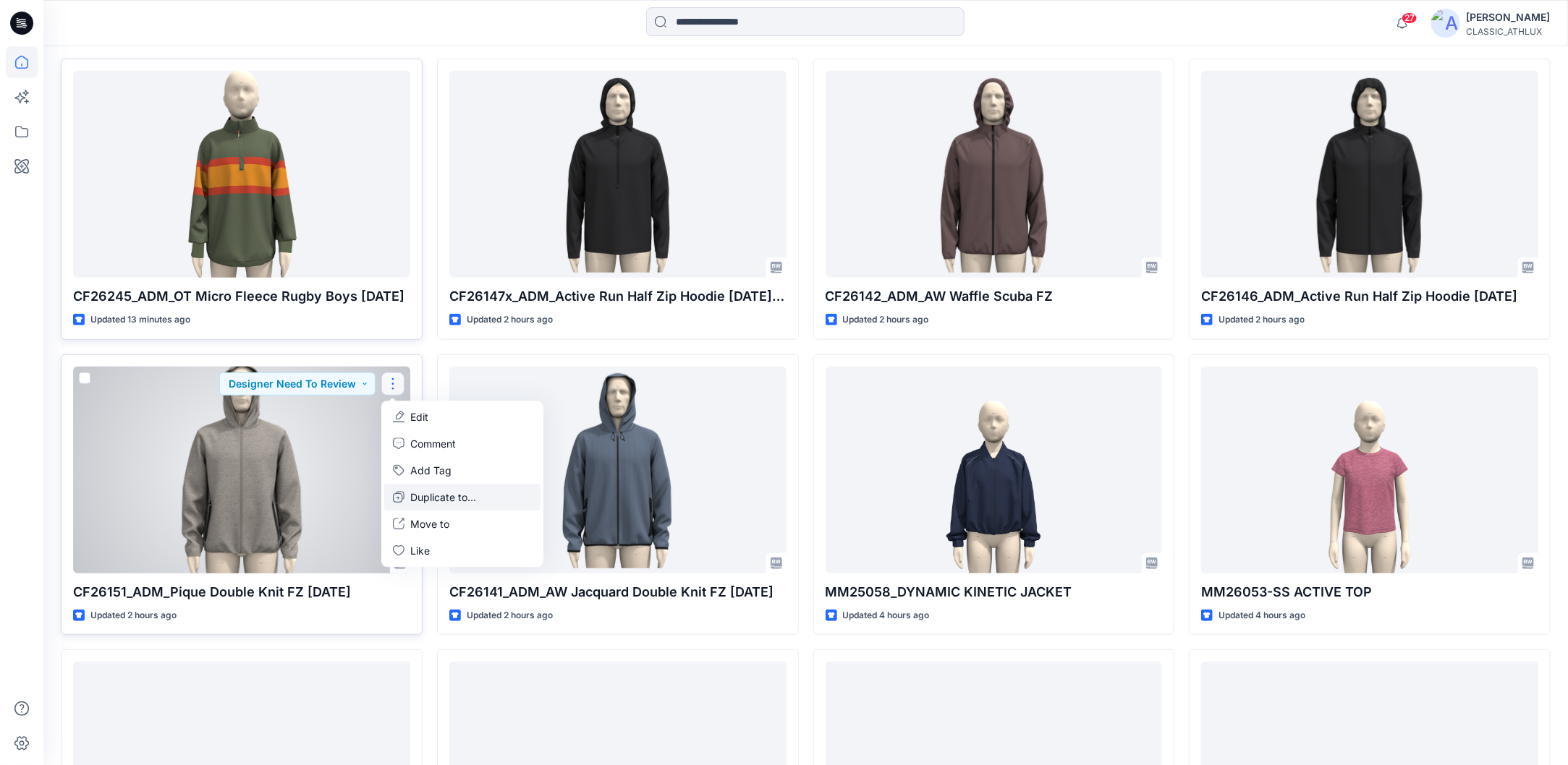
click at [416, 496] on p "Duplicate to..." at bounding box center [443, 497] width 66 height 15
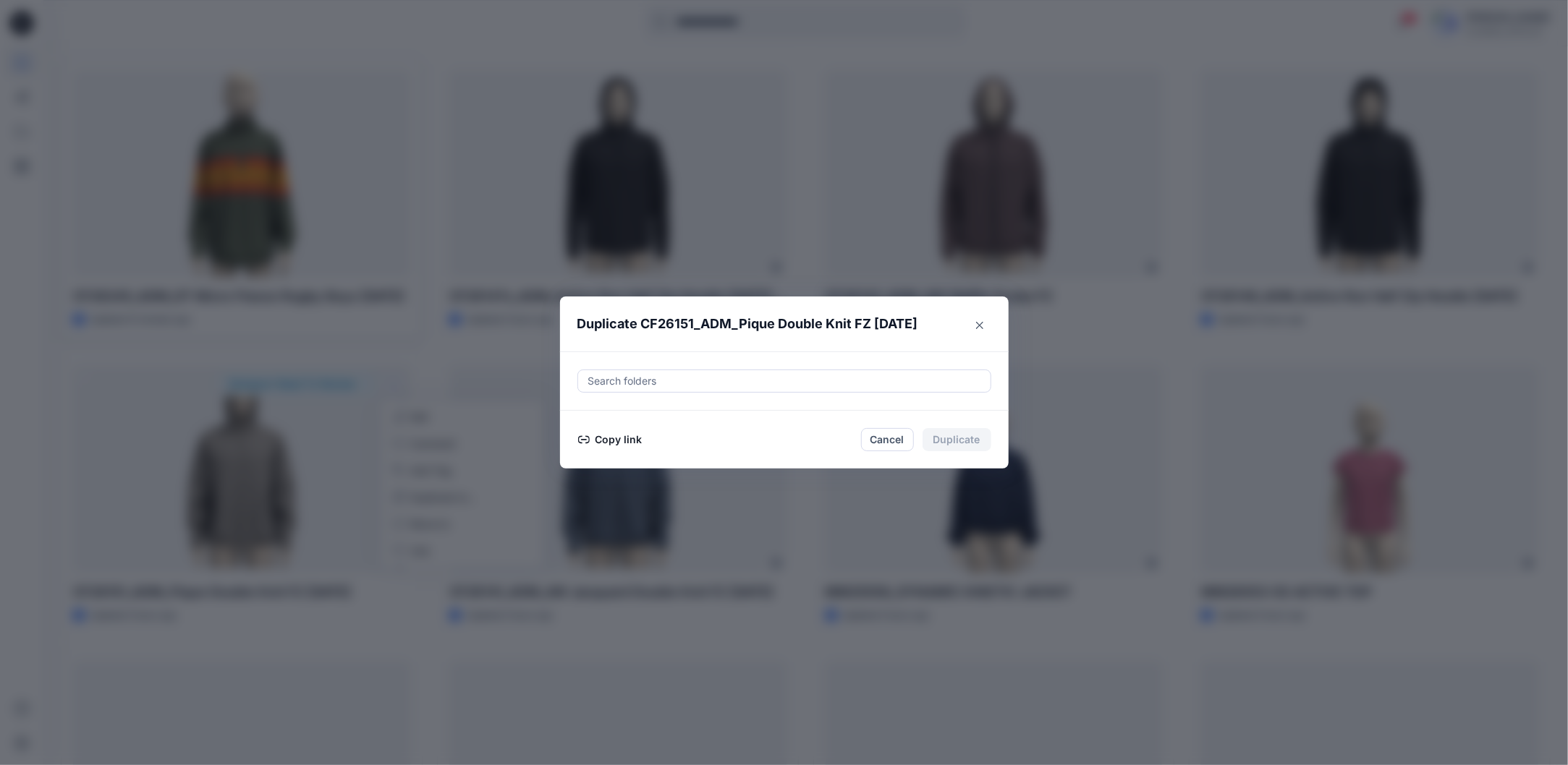
click at [634, 440] on button "Copy link" at bounding box center [610, 440] width 66 height 18
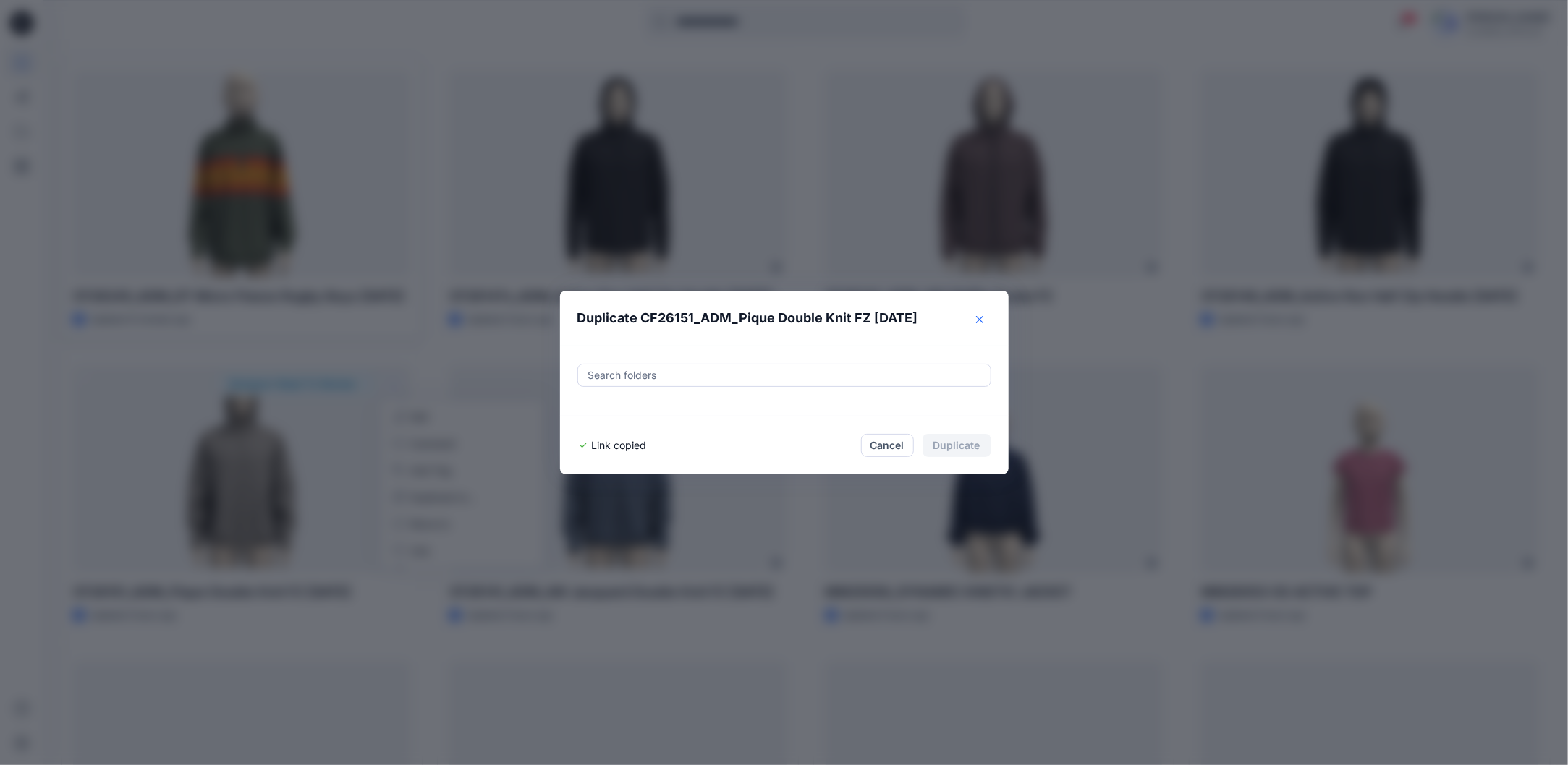
click at [987, 324] on button "Close" at bounding box center [980, 319] width 24 height 24
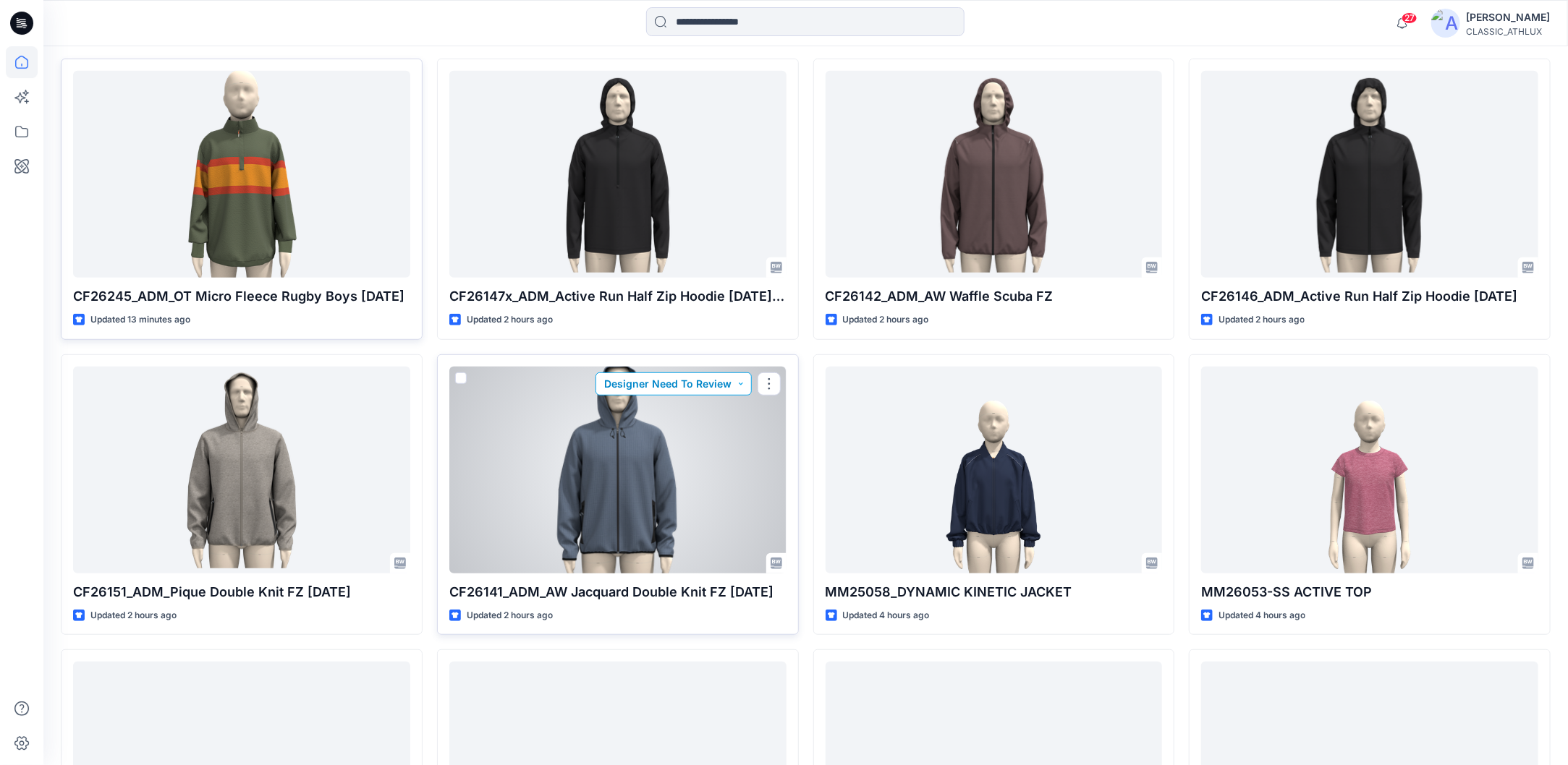
click at [746, 386] on button "Designer Need To Review" at bounding box center [674, 384] width 156 height 24
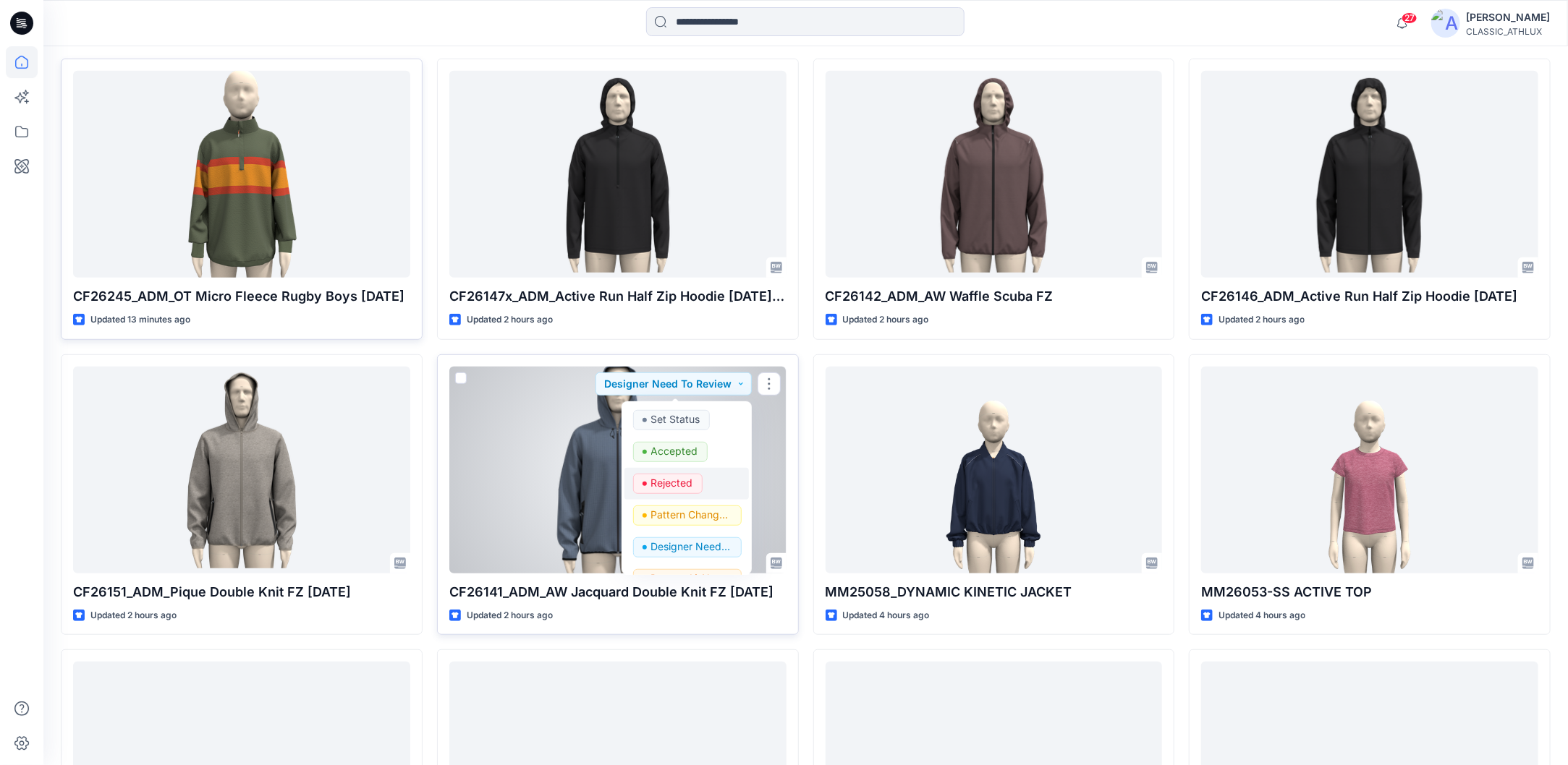
click at [654, 484] on p "Rejected" at bounding box center [672, 483] width 42 height 18
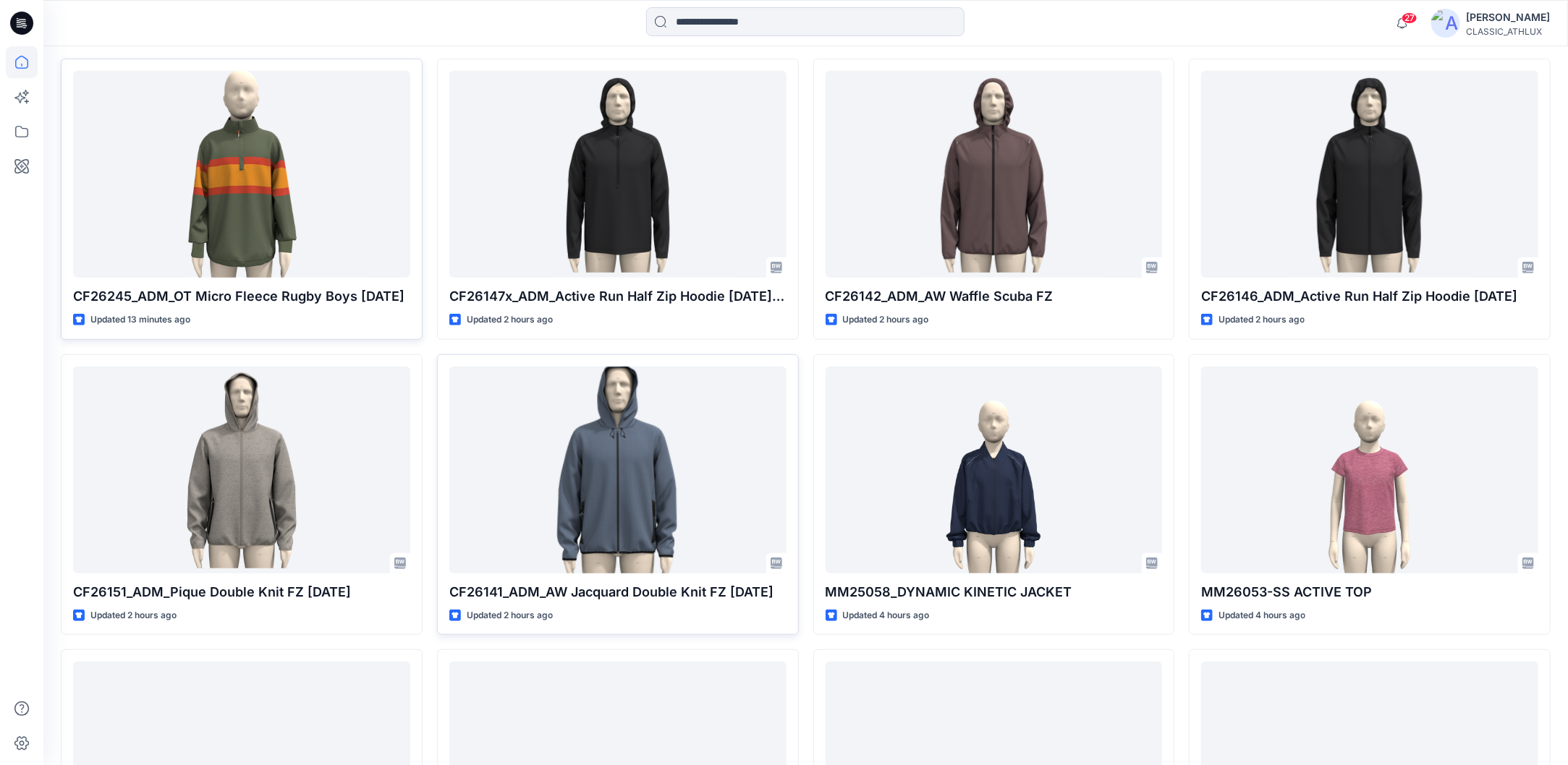
click at [646, 644] on div "CF26147x_ADM_Active Run Half Zip Hoodie 30SEP25 (1) Updated 2 hours ago CF26141…" at bounding box center [618, 494] width 362 height 872
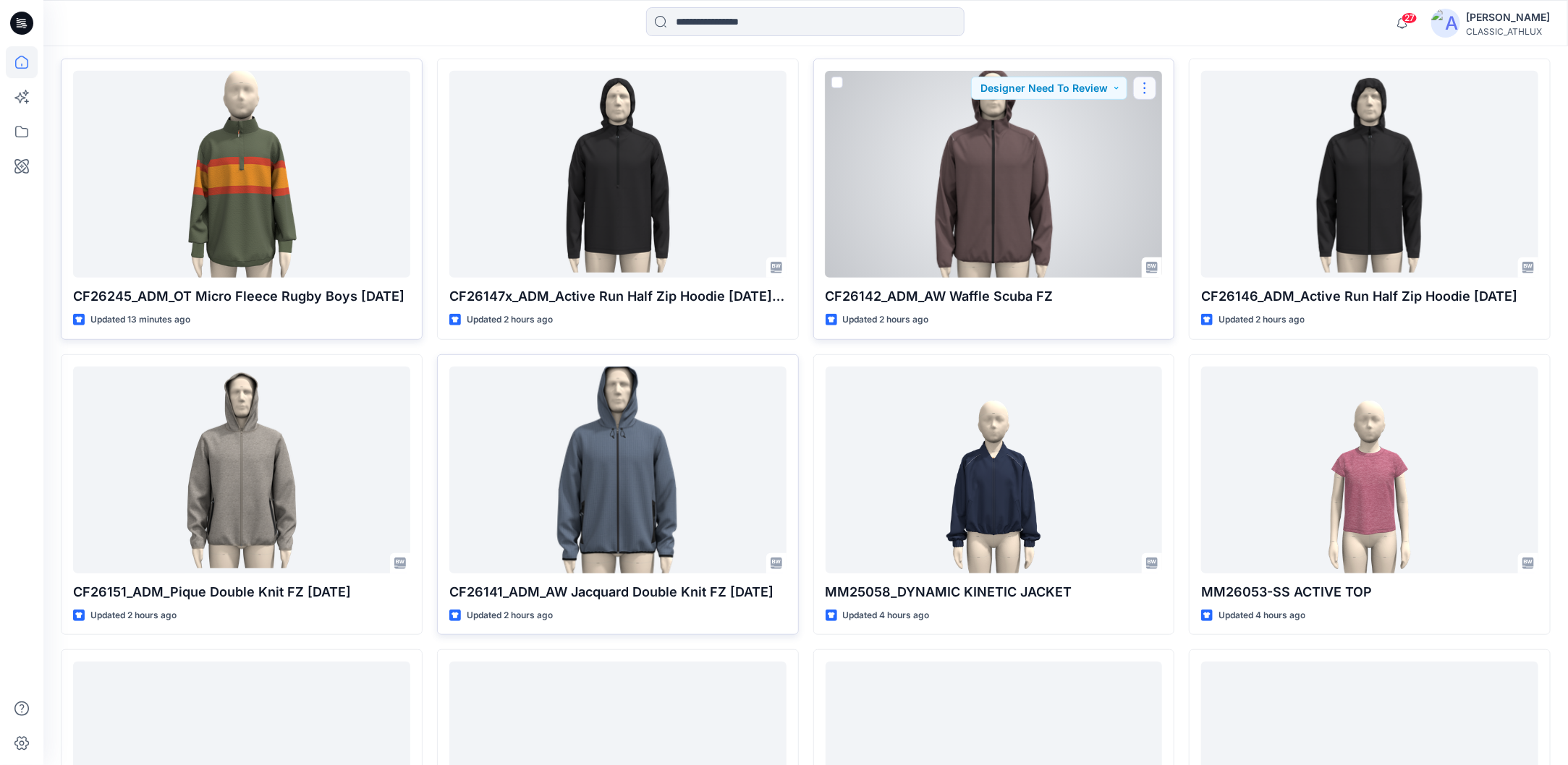
click at [1142, 87] on button "button" at bounding box center [1145, 88] width 24 height 24
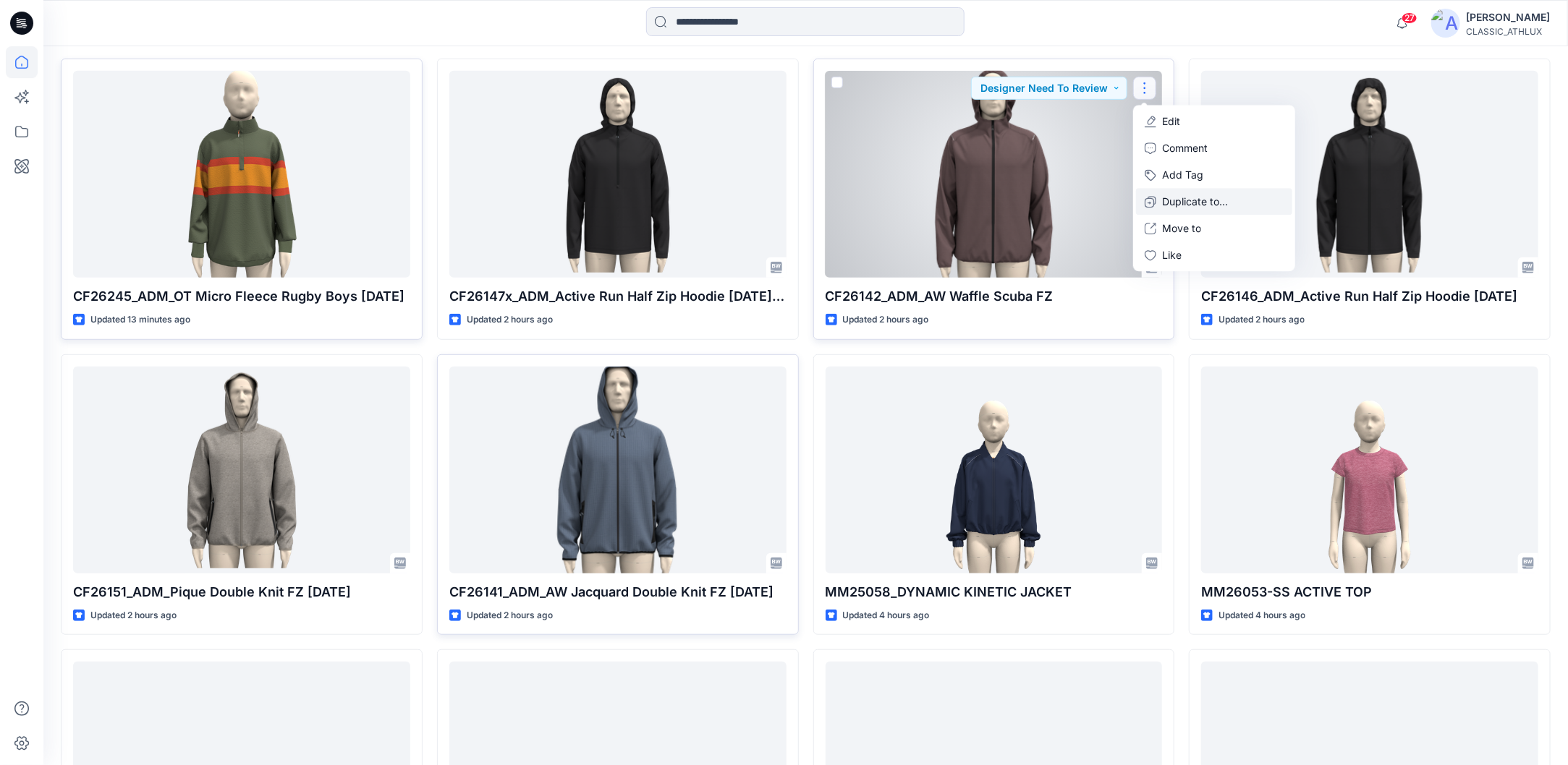
click at [1156, 204] on icon "button" at bounding box center [1151, 202] width 12 height 12
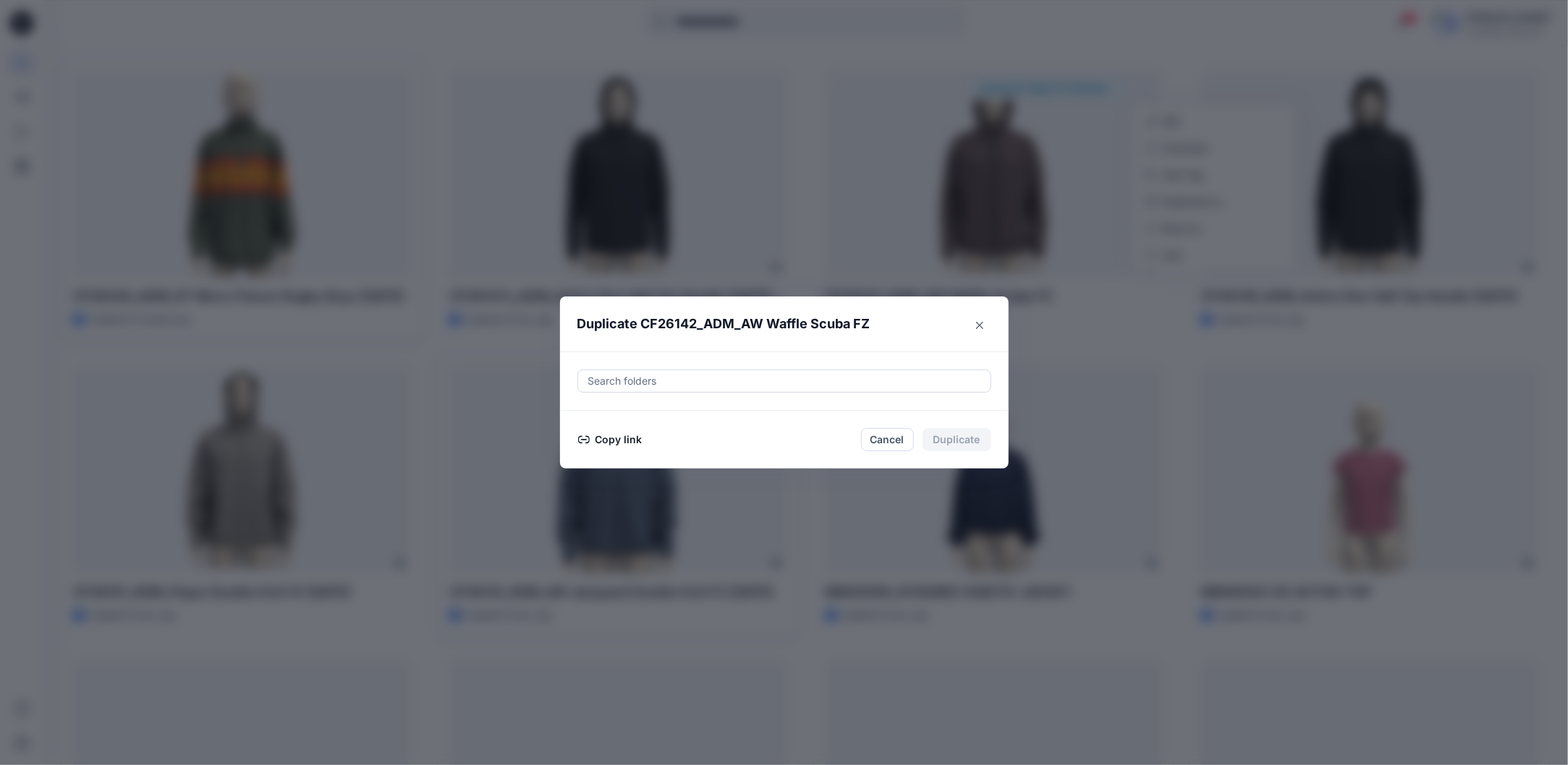
click at [639, 441] on button "Copy link" at bounding box center [610, 440] width 66 height 18
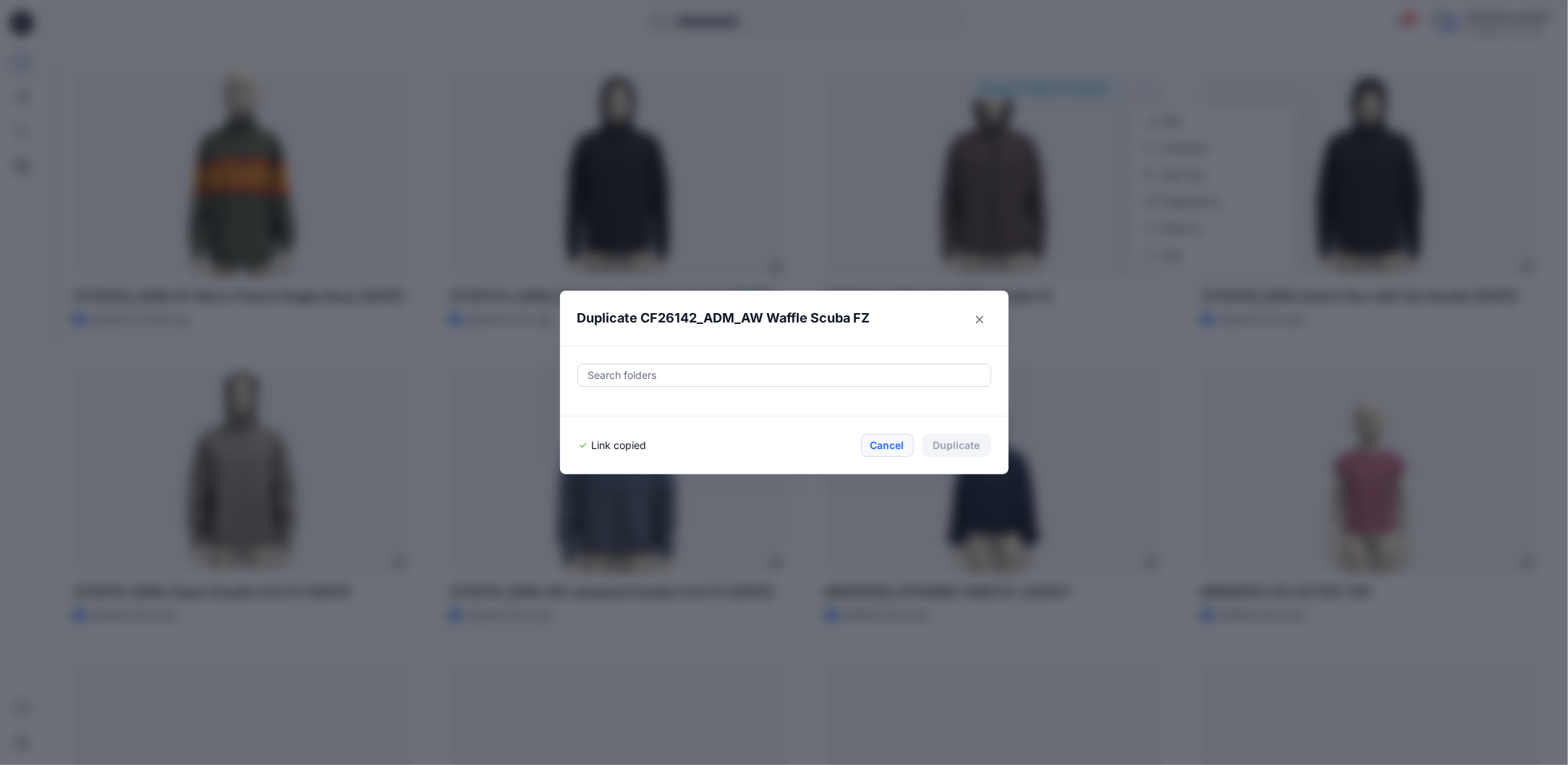
click at [894, 439] on button "Cancel" at bounding box center [887, 446] width 53 height 24
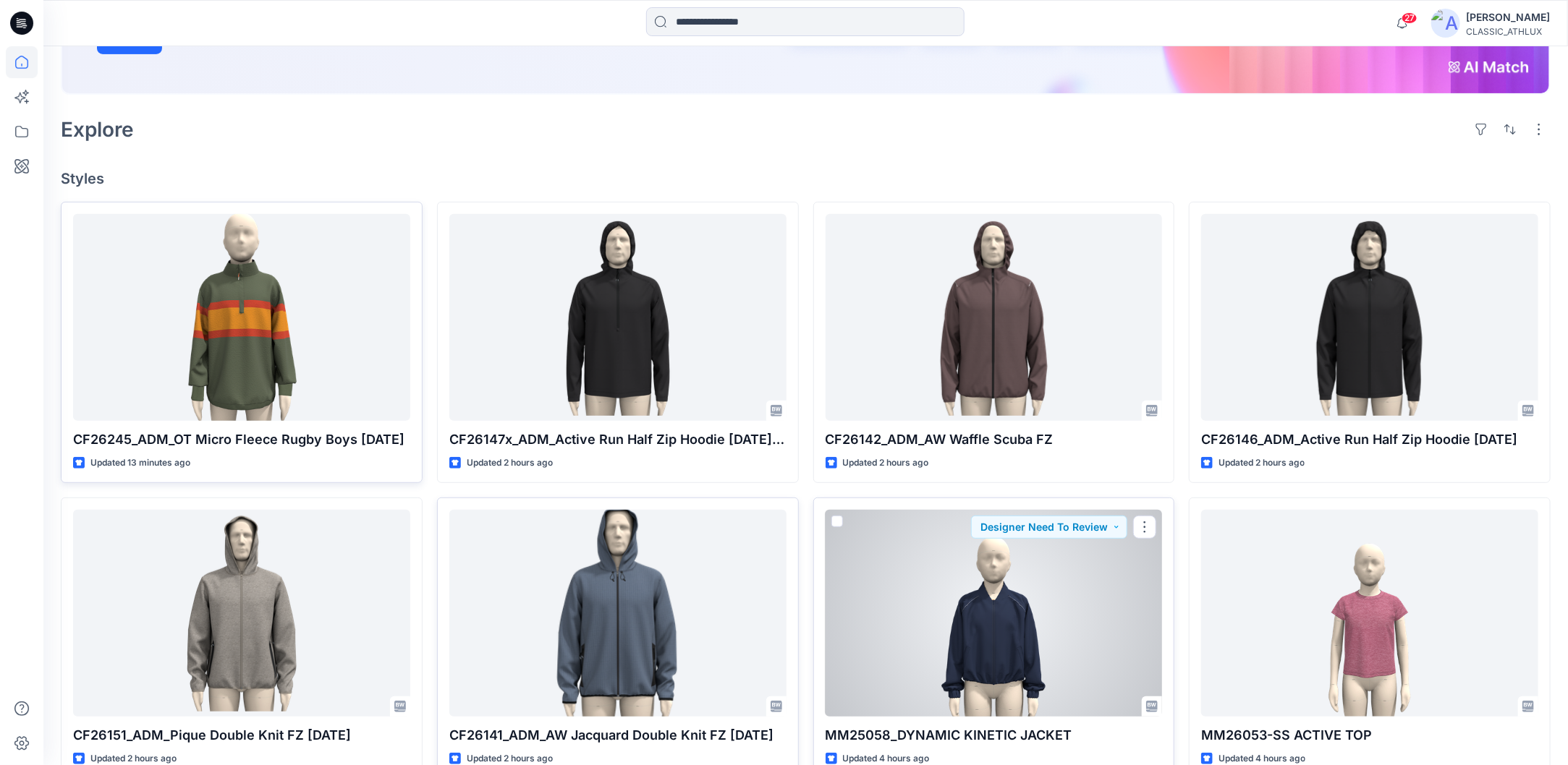
scroll to position [145, 0]
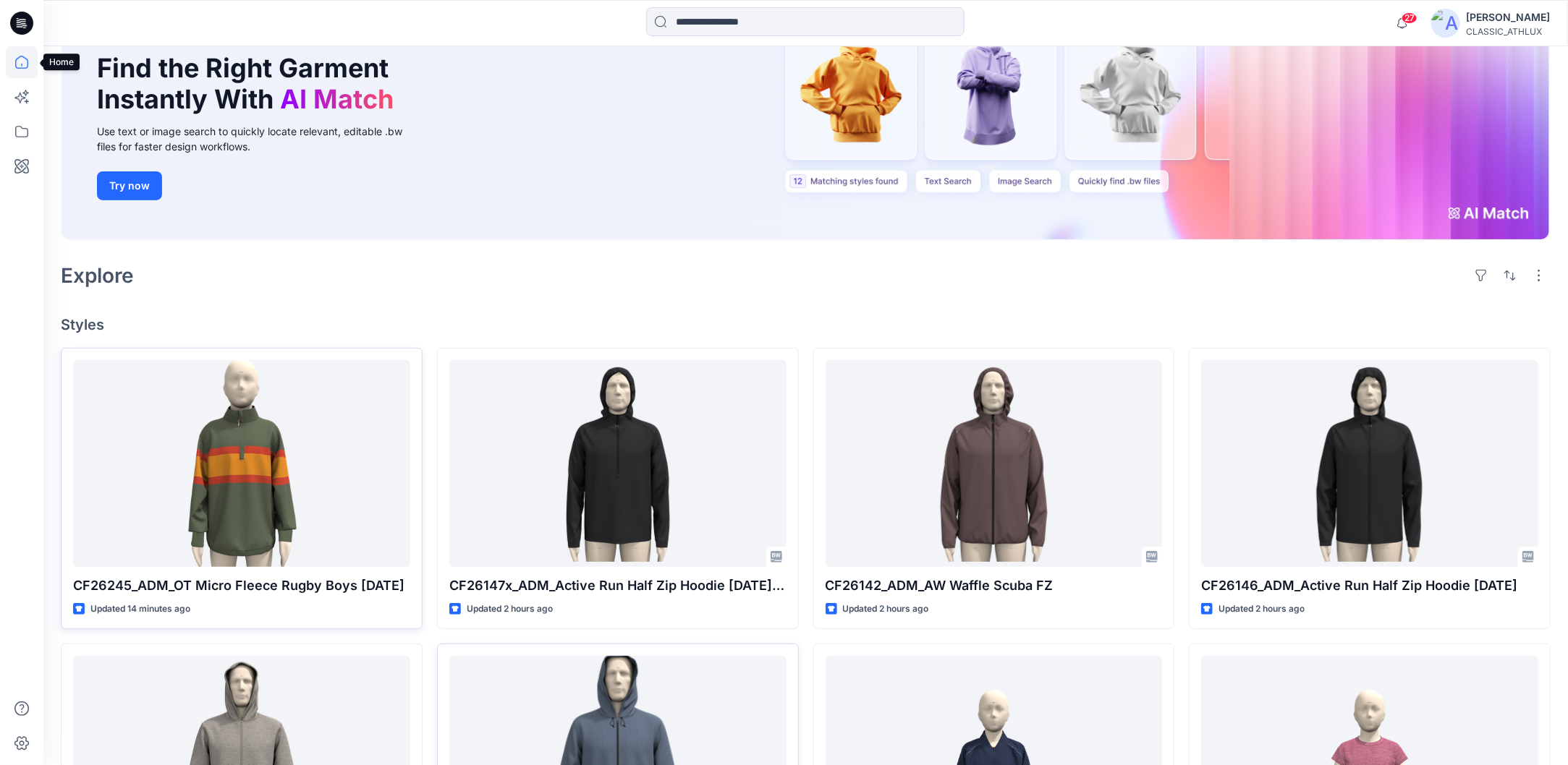
click at [28, 62] on icon at bounding box center [21, 61] width 13 height 13
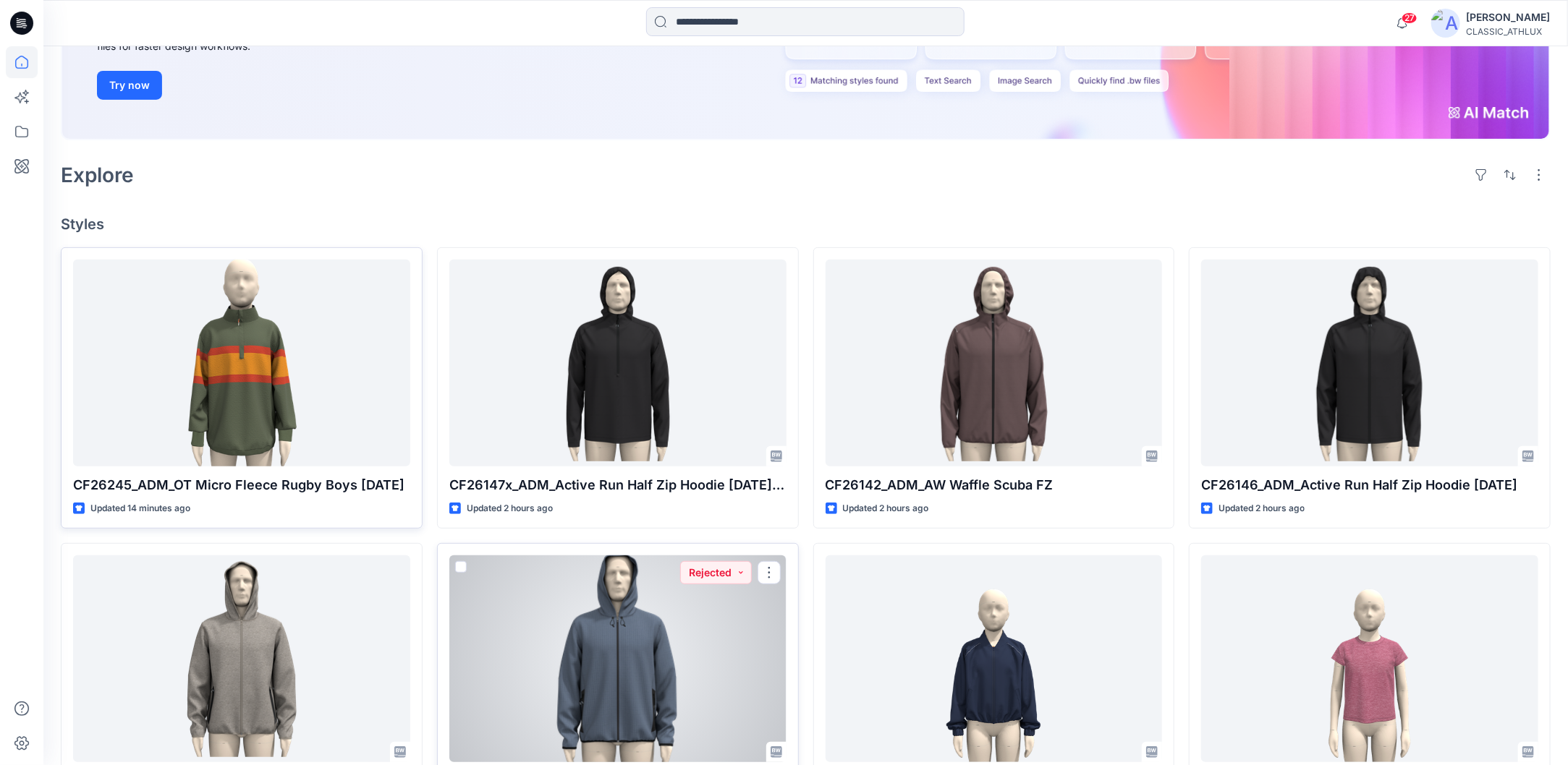
scroll to position [217, 0]
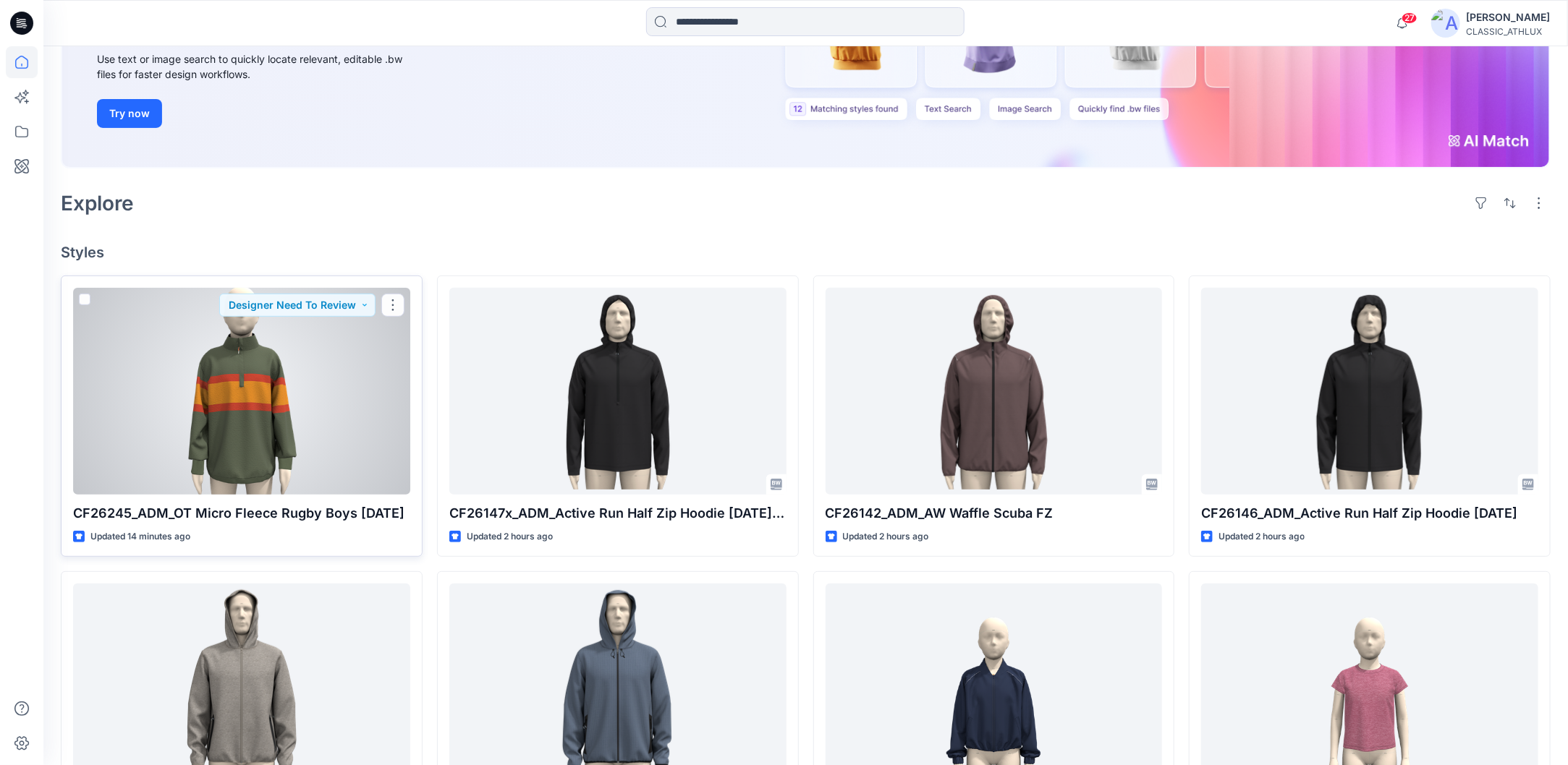
click at [267, 446] on div at bounding box center [241, 391] width 337 height 207
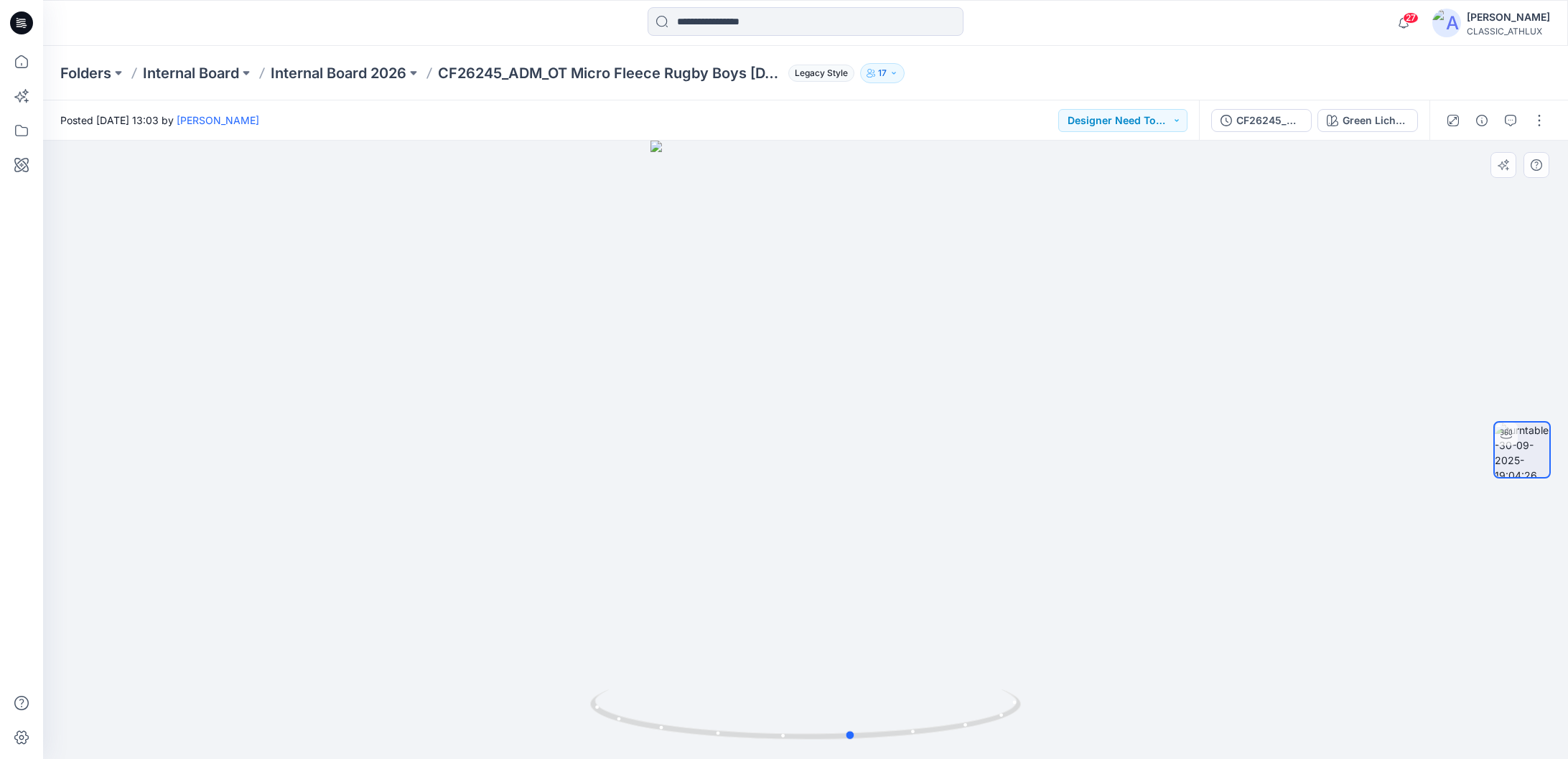
drag, startPoint x: 999, startPoint y: 720, endPoint x: 613, endPoint y: 674, distance: 388.7
click at [613, 674] on div at bounding box center [805, 450] width 1525 height 619
click at [326, 72] on p "Internal Board 2026" at bounding box center [338, 73] width 136 height 20
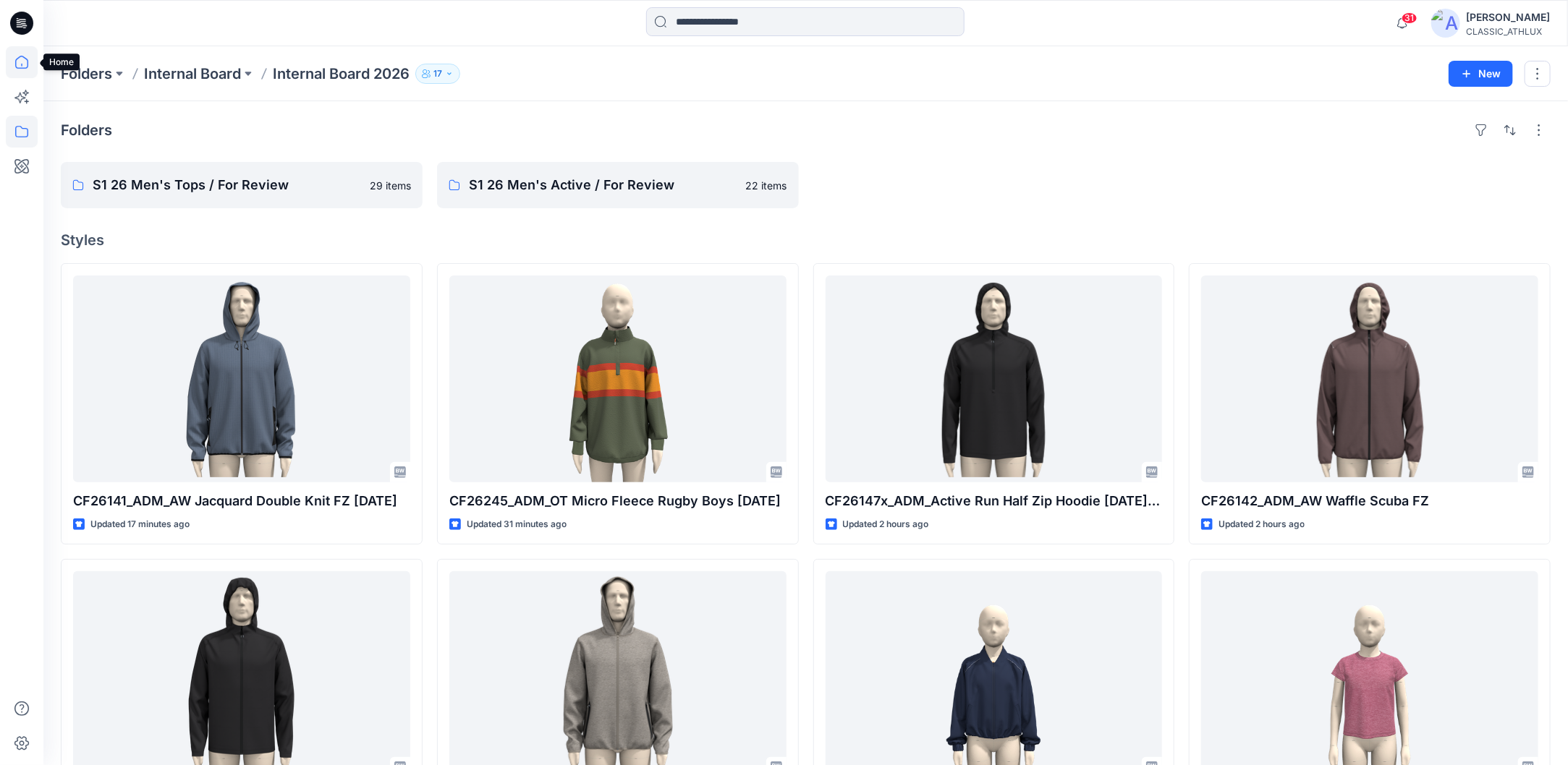
click at [24, 63] on icon at bounding box center [22, 62] width 32 height 32
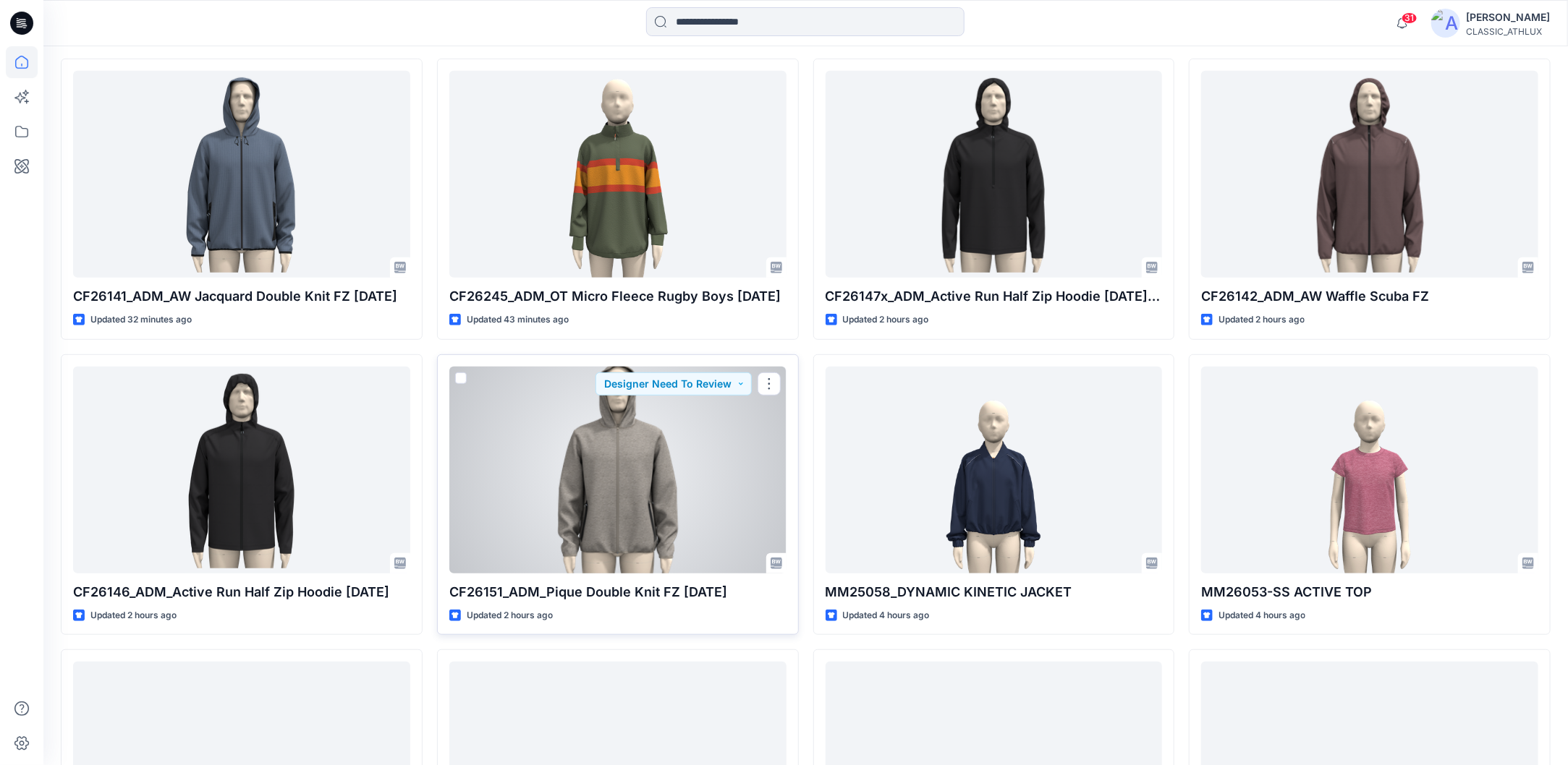
scroll to position [361, 0]
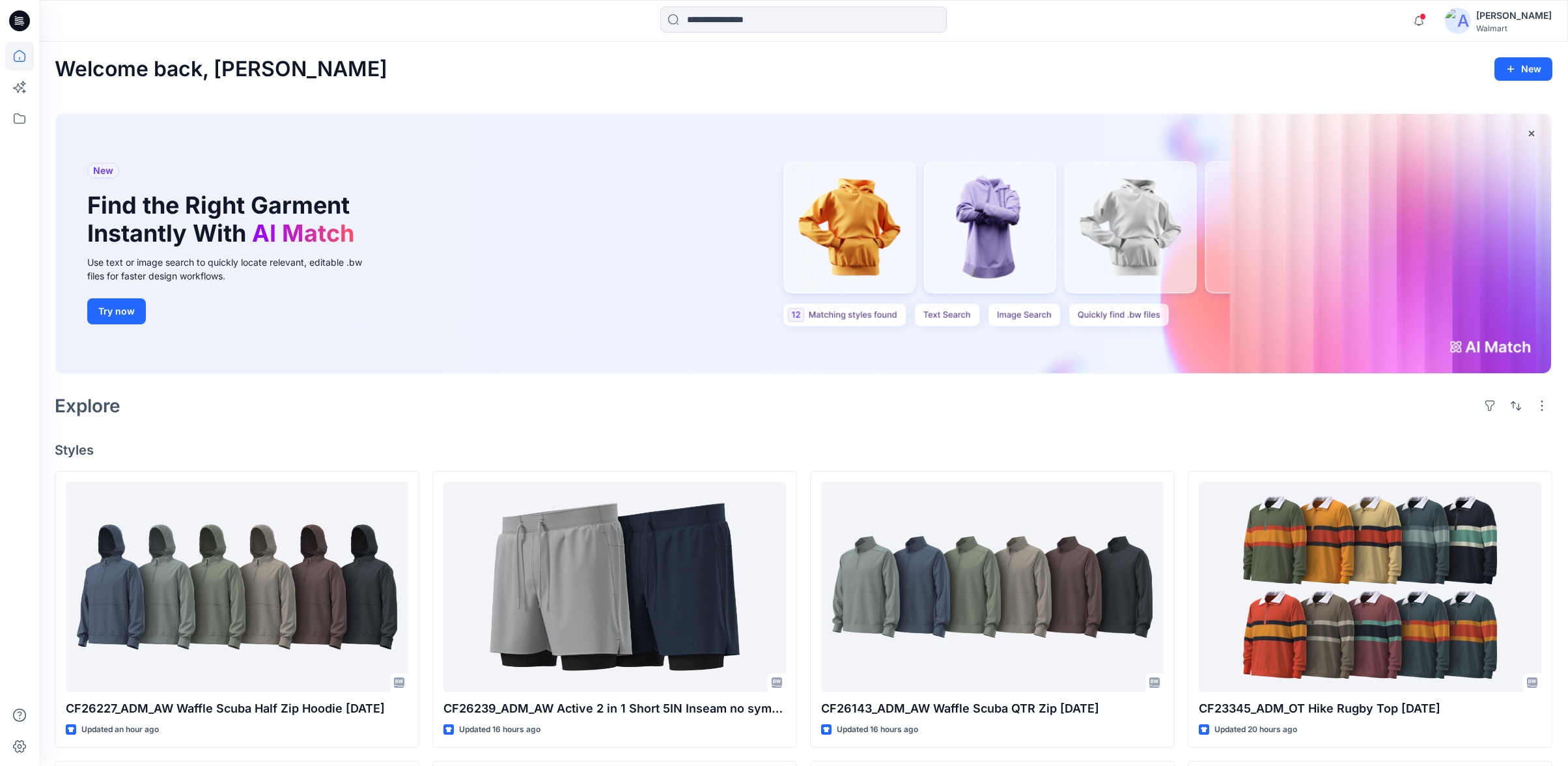
scroll to position [289, 0]
